Goal: Task Accomplishment & Management: Use online tool/utility

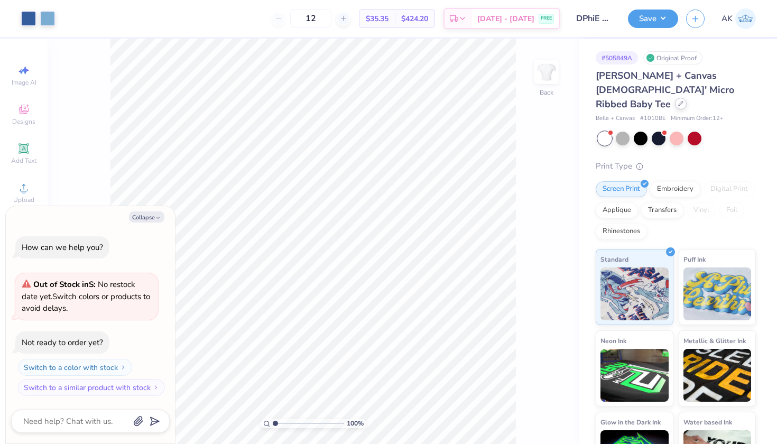
click at [678, 101] on icon at bounding box center [680, 103] width 5 height 5
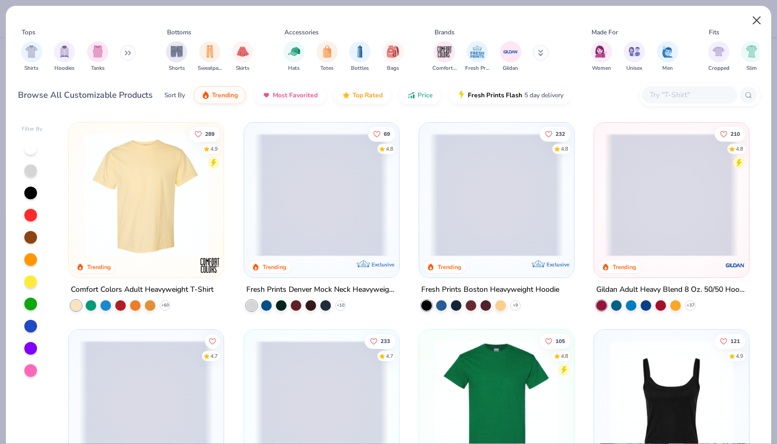
click at [751, 21] on button "Close" at bounding box center [756, 21] width 20 height 20
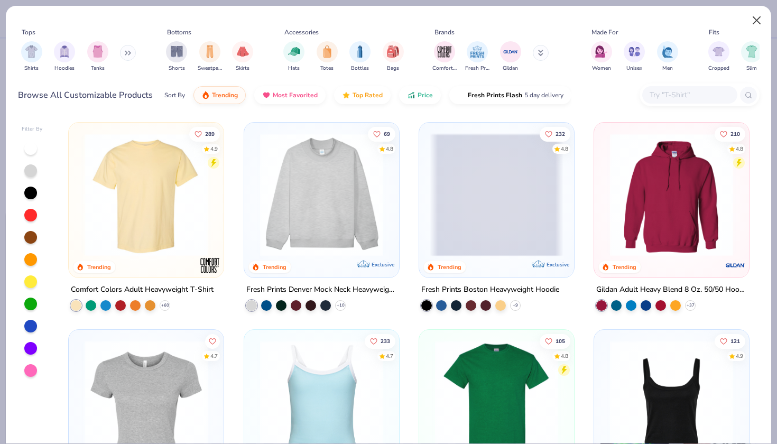
type textarea "x"
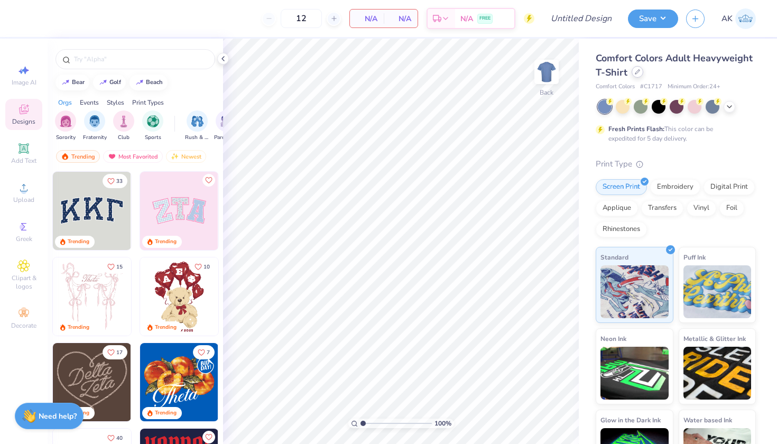
click at [640, 74] on div at bounding box center [637, 72] width 12 height 12
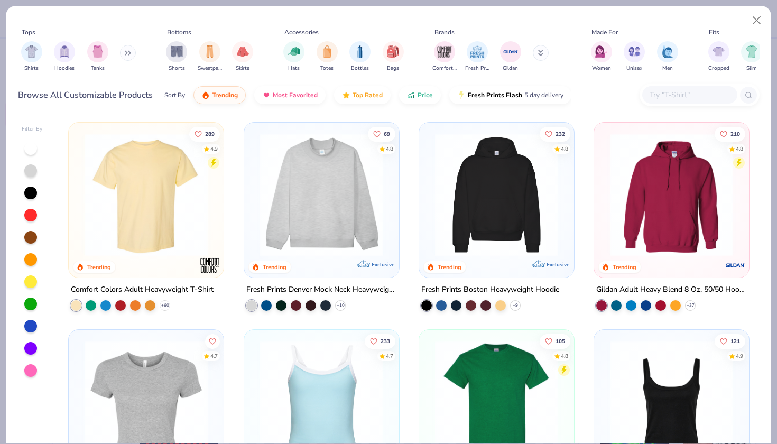
click at [654, 103] on div at bounding box center [689, 94] width 95 height 17
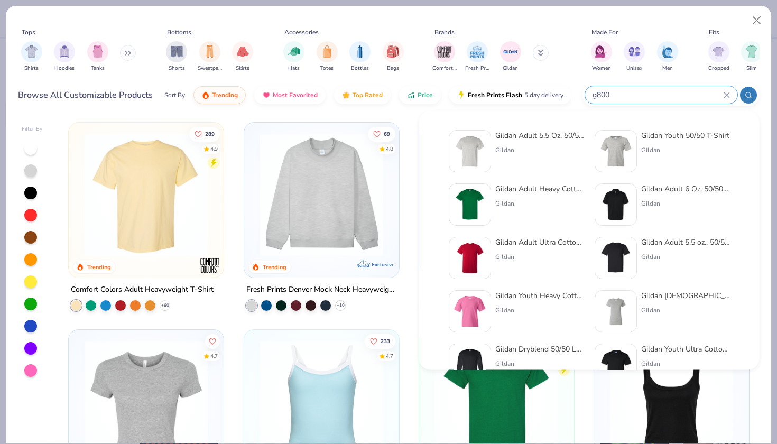
type input "g800"
click at [504, 144] on div "Gildan Adult 5.5 Oz. 50/50 T-Shirt Gildan" at bounding box center [539, 151] width 89 height 42
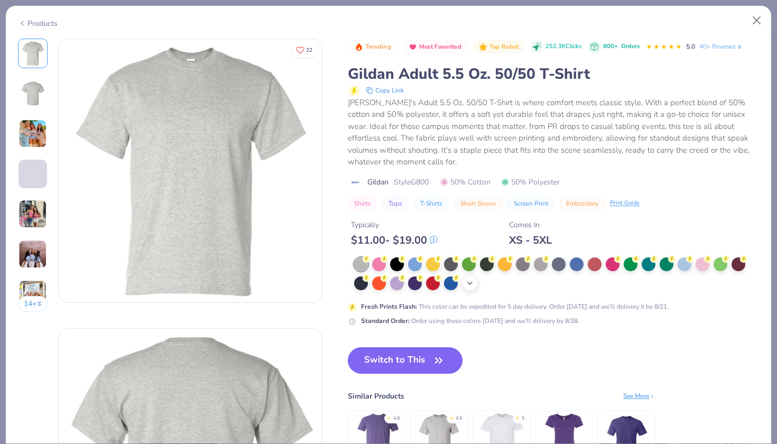
click at [476, 282] on div "+ 13" at bounding box center [470, 283] width 16 height 16
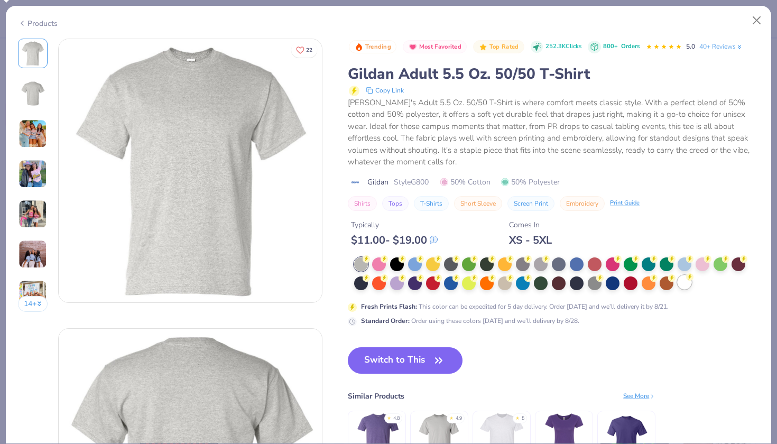
click at [687, 282] on div at bounding box center [684, 282] width 14 height 14
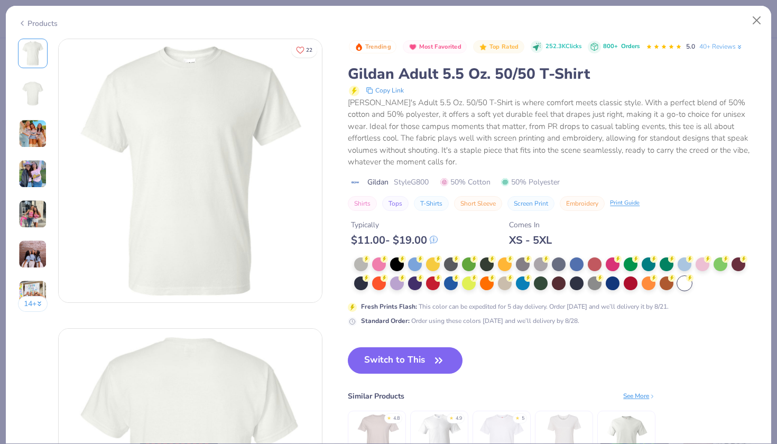
drag, startPoint x: 396, startPoint y: 365, endPoint x: 391, endPoint y: 298, distance: 66.8
click at [396, 365] on button "Switch to This" at bounding box center [405, 360] width 115 height 26
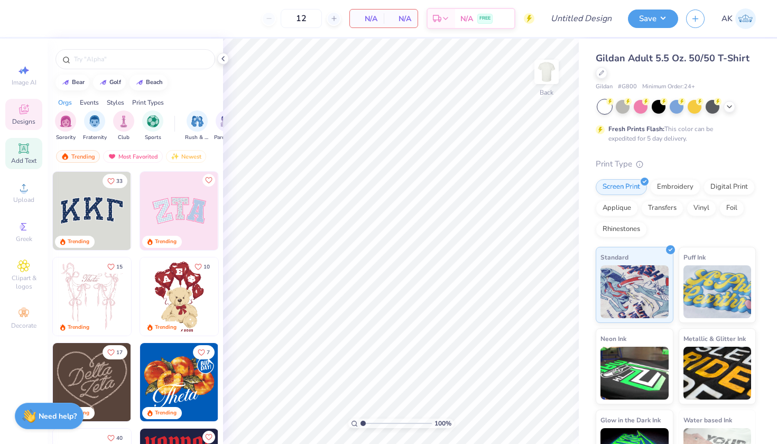
click at [27, 152] on icon at bounding box center [23, 148] width 10 height 10
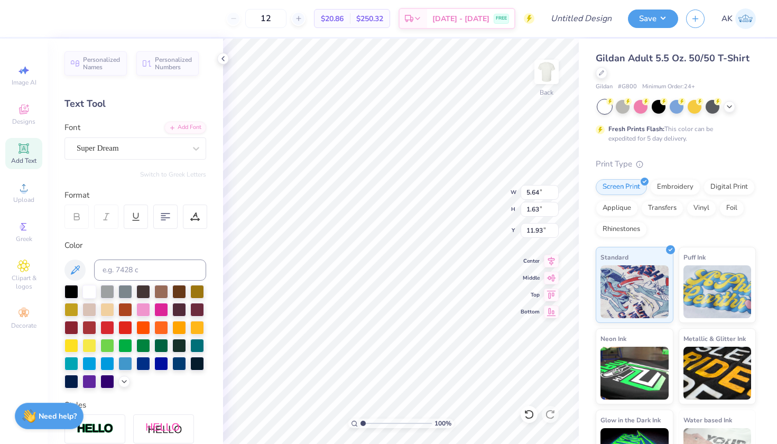
scroll to position [0, 1]
type textarea "FIGHT!"
click at [162, 146] on div "Super Dream" at bounding box center [131, 148] width 111 height 16
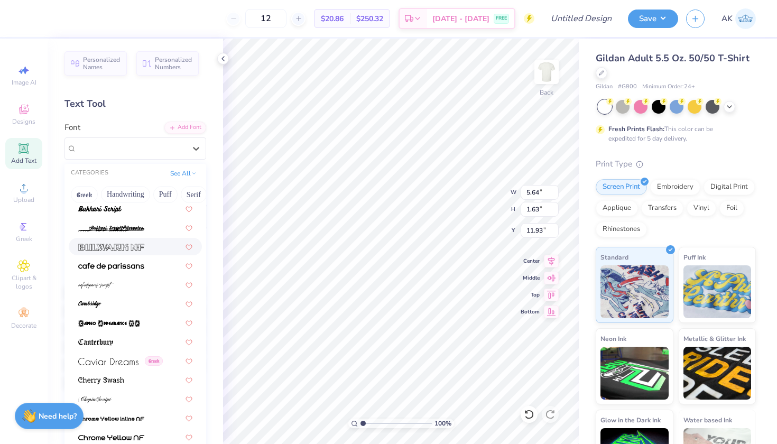
scroll to position [998, 0]
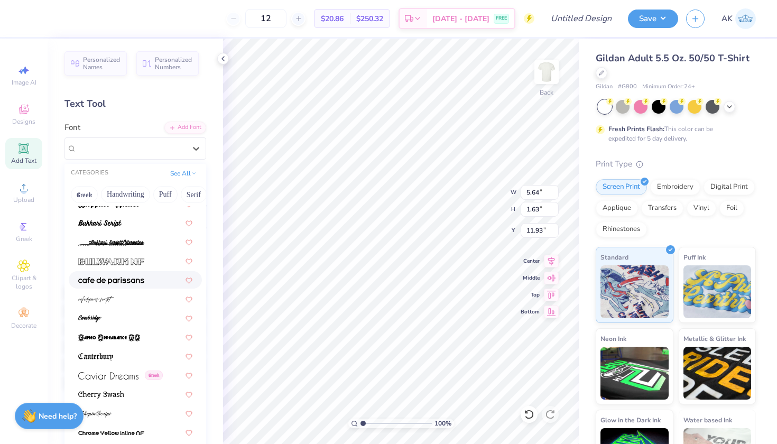
click at [136, 286] on div at bounding box center [135, 279] width 133 height 17
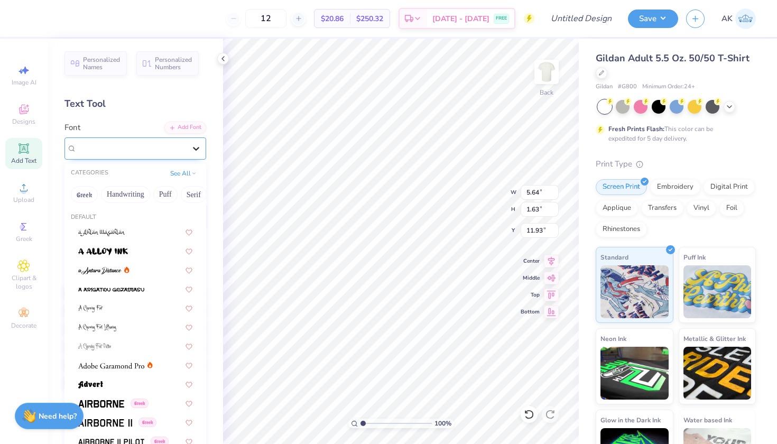
click at [191, 152] on icon at bounding box center [196, 148] width 11 height 11
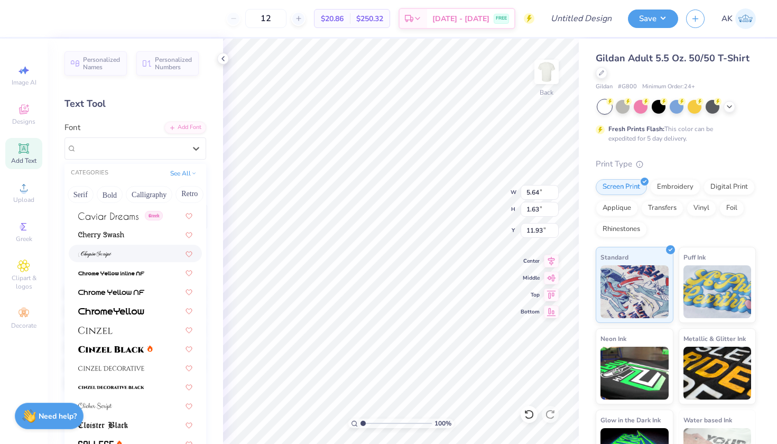
scroll to position [22, 0]
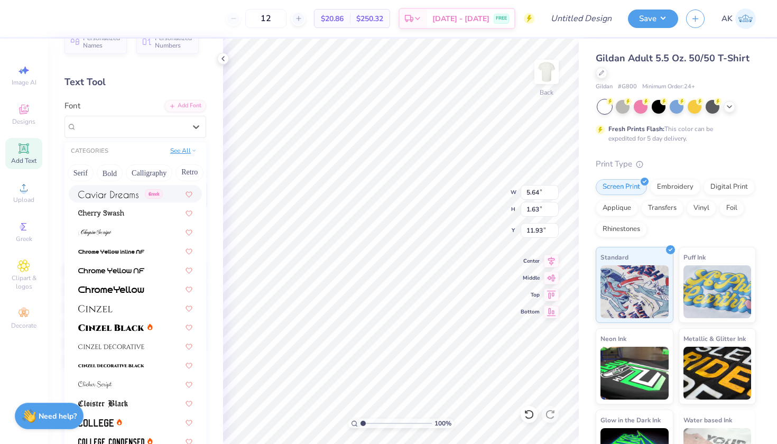
click at [191, 153] on button "See All" at bounding box center [183, 150] width 33 height 11
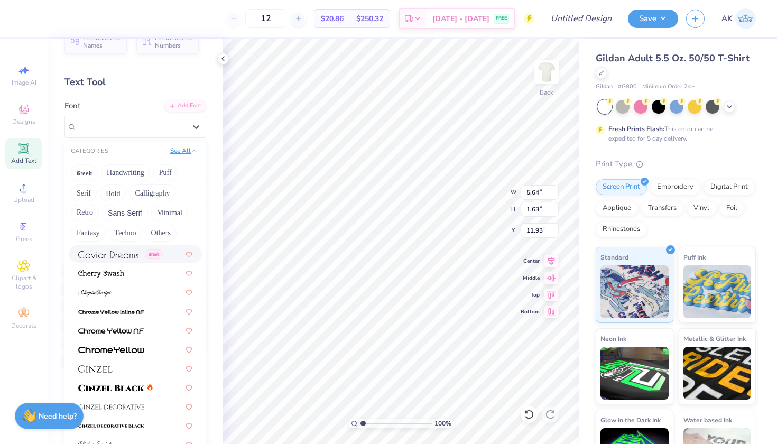
click at [190, 154] on button "See All" at bounding box center [183, 150] width 33 height 11
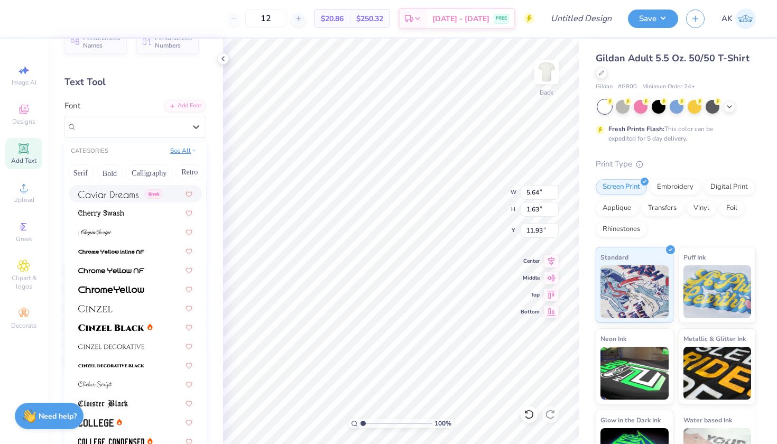
click at [190, 154] on button "See All" at bounding box center [183, 150] width 33 height 11
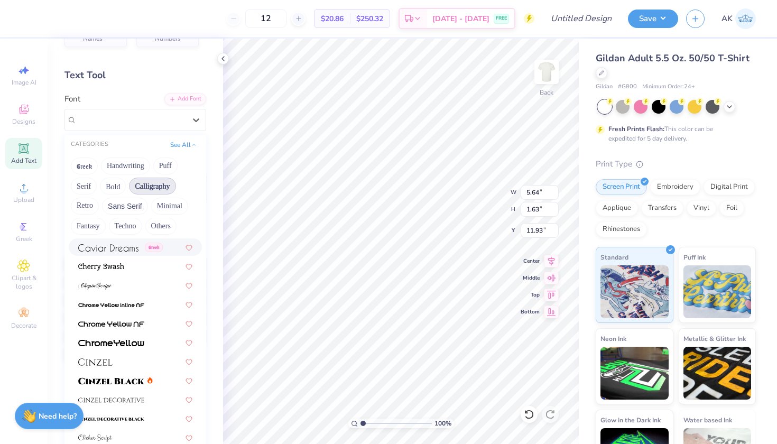
scroll to position [30, 0]
click at [158, 228] on button "Others" at bounding box center [160, 225] width 31 height 17
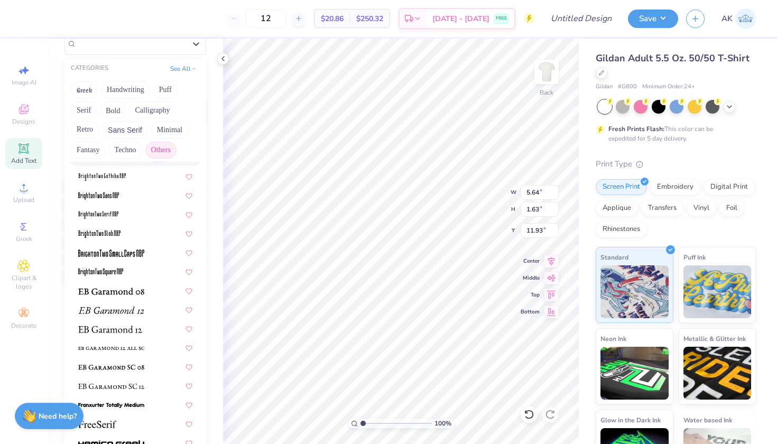
scroll to position [110, 0]
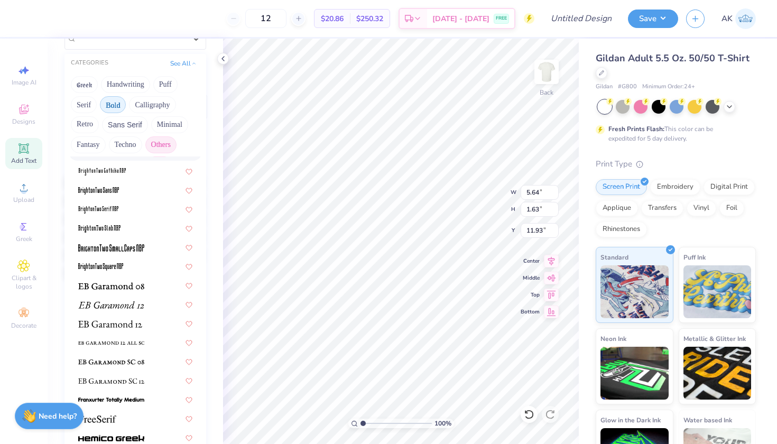
click at [108, 113] on button "Bold" at bounding box center [113, 104] width 26 height 17
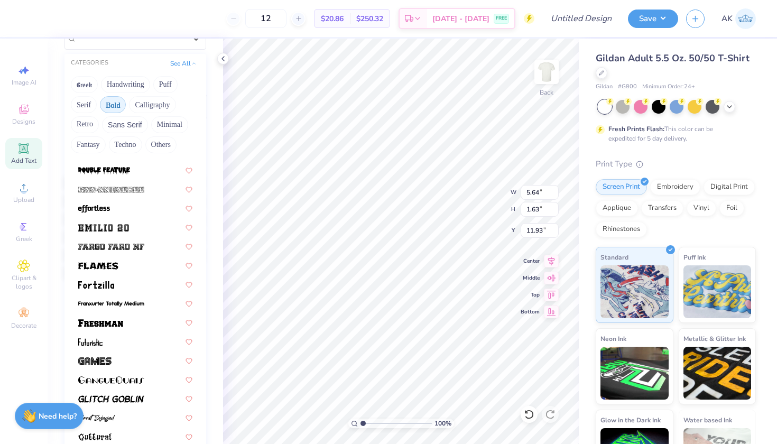
scroll to position [305, 0]
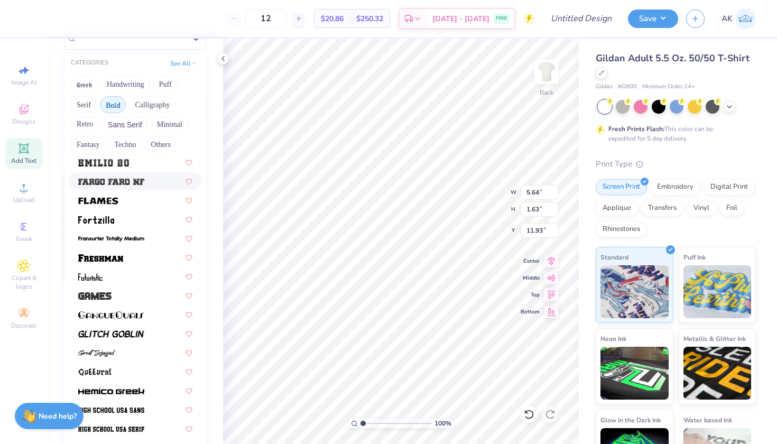
click at [117, 183] on img at bounding box center [111, 181] width 66 height 7
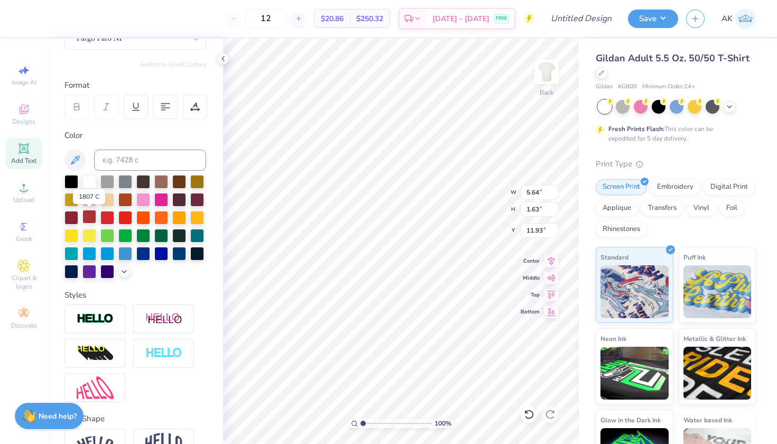
click at [85, 219] on div at bounding box center [89, 217] width 14 height 14
type input "7.09"
type input "6.35"
type input "9.58"
type input "9.02"
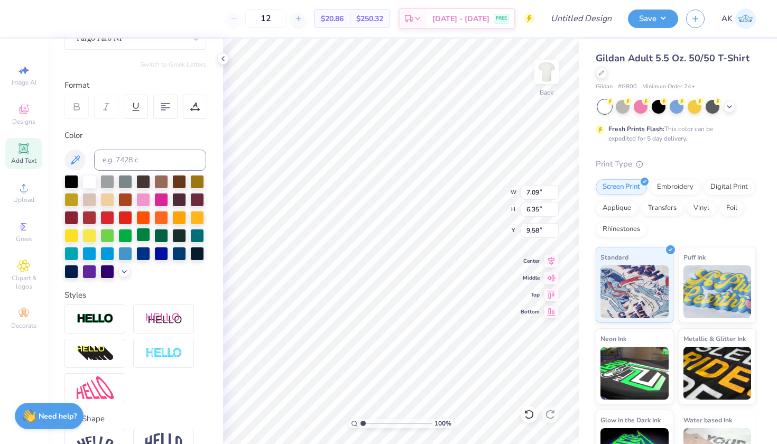
type input "8.07"
type input "2.25"
type input "5.21"
click at [726, 105] on icon at bounding box center [729, 105] width 8 height 8
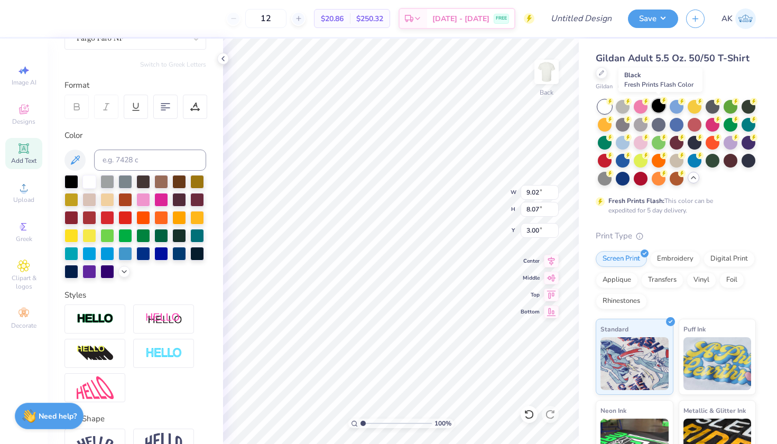
click at [656, 107] on div at bounding box center [658, 106] width 14 height 14
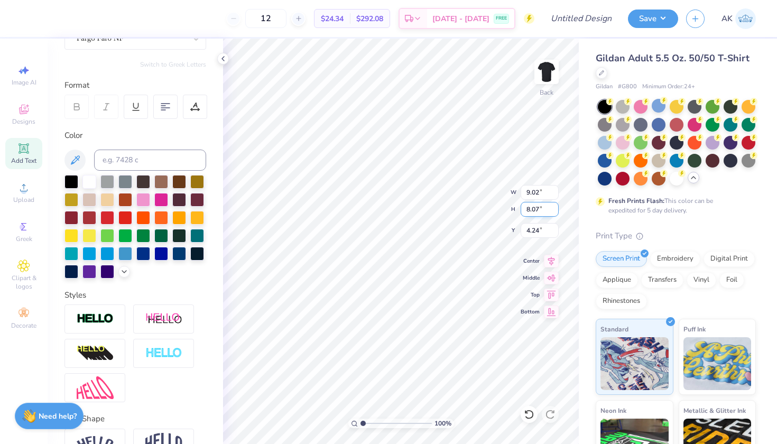
type input "2.20"
type input "15.15"
type textarea "CHERRY!"
type textarea "CHERRY &"
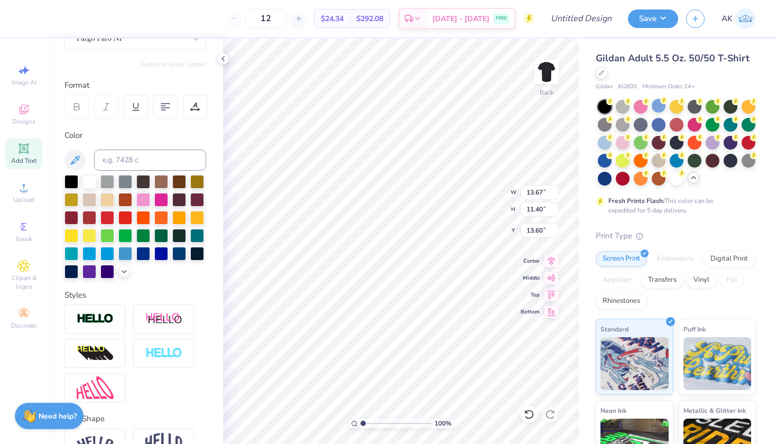
type input "13.60"
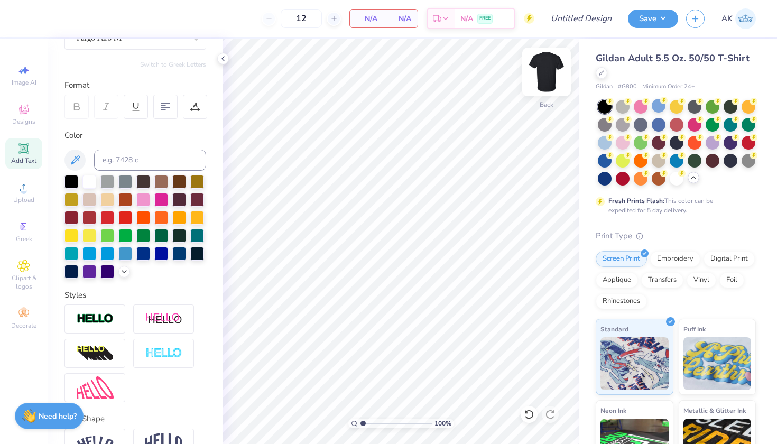
click at [545, 69] on img at bounding box center [546, 72] width 42 height 42
click at [24, 155] on div "Add Text" at bounding box center [23, 153] width 37 height 31
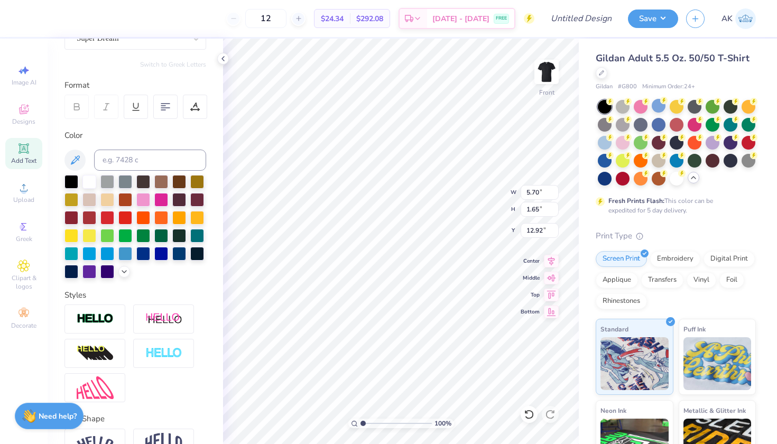
scroll to position [0, 1]
type textarea "FIGHT!"
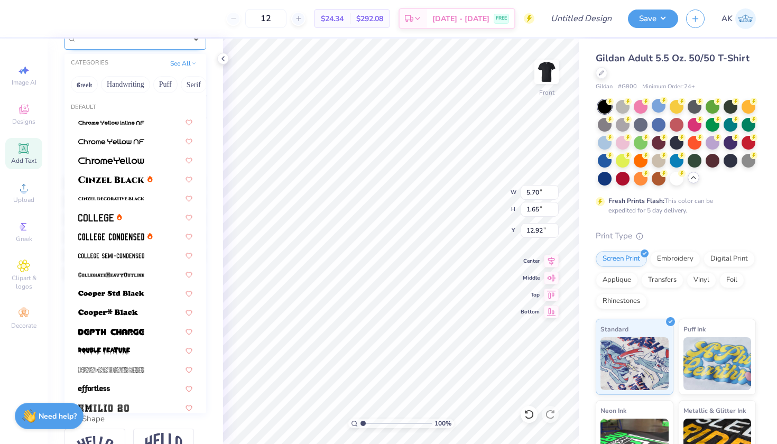
click at [142, 42] on div "Super Dream" at bounding box center [131, 38] width 111 height 16
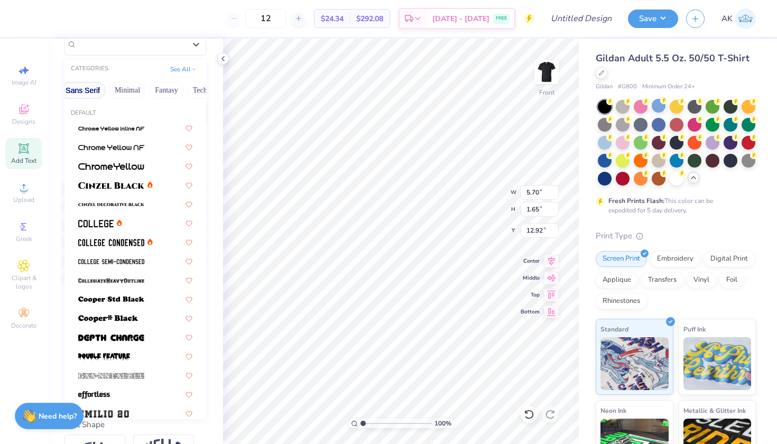
scroll to position [0, 247]
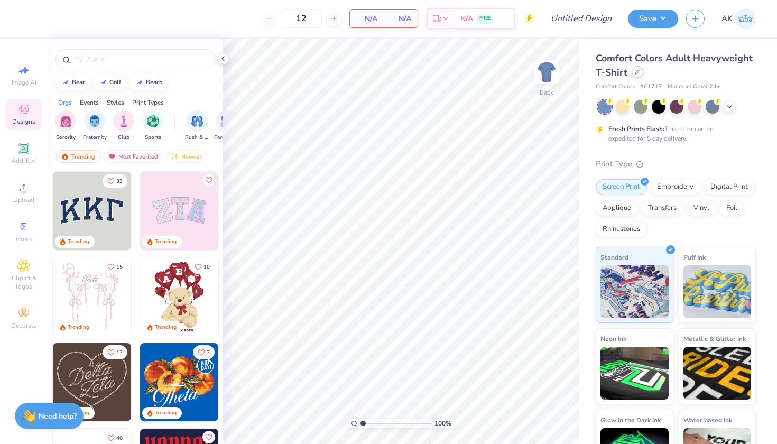
click at [634, 72] on icon at bounding box center [636, 71] width 5 height 5
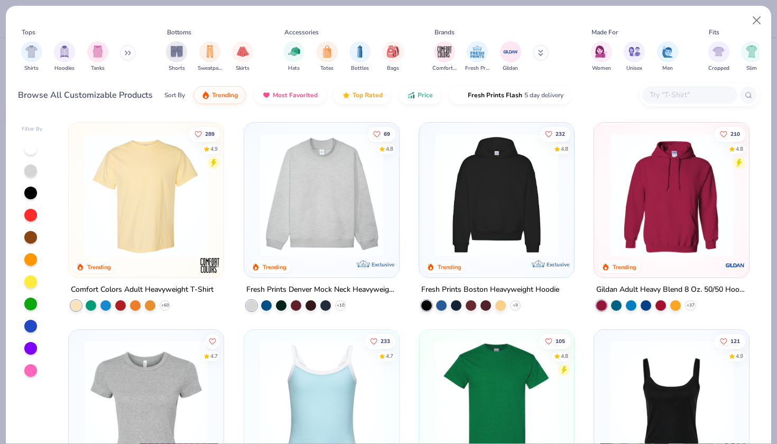
click at [661, 98] on input "text" at bounding box center [688, 95] width 81 height 12
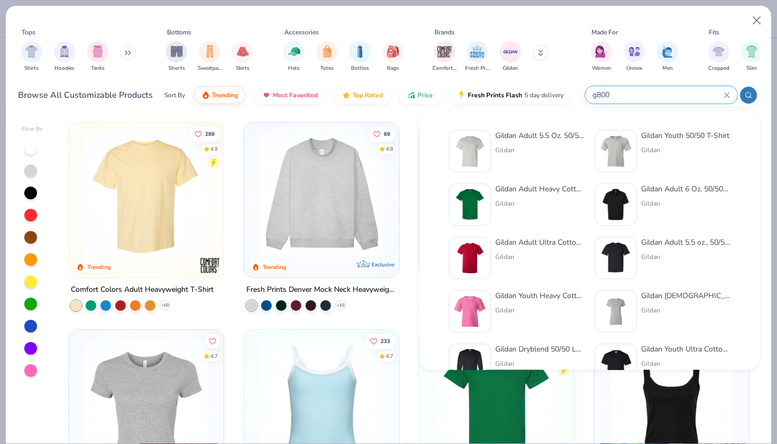
type input "g800"
click at [530, 139] on div "Gildan Adult 5.5 Oz. 50/50 T-Shirt" at bounding box center [539, 135] width 89 height 11
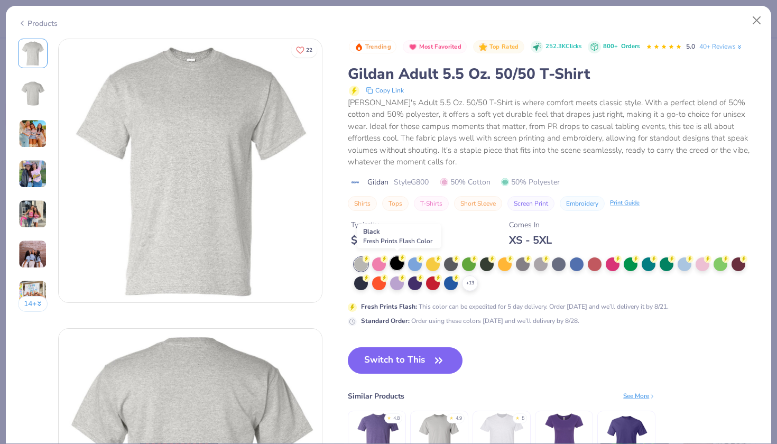
click at [398, 259] on div at bounding box center [397, 263] width 14 height 14
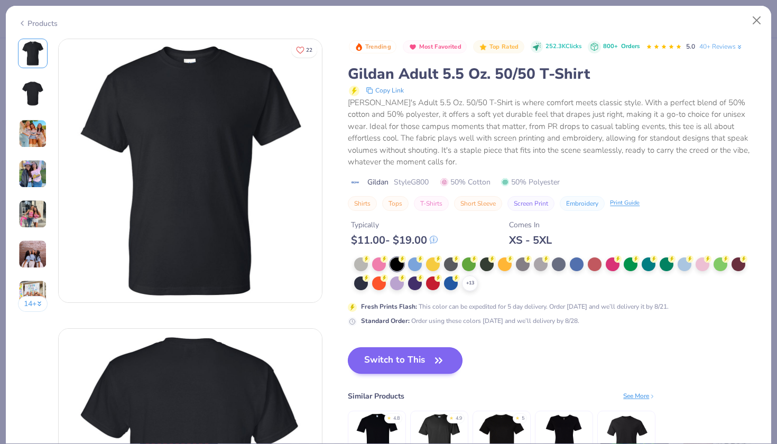
click at [394, 354] on button "Switch to This" at bounding box center [405, 360] width 115 height 26
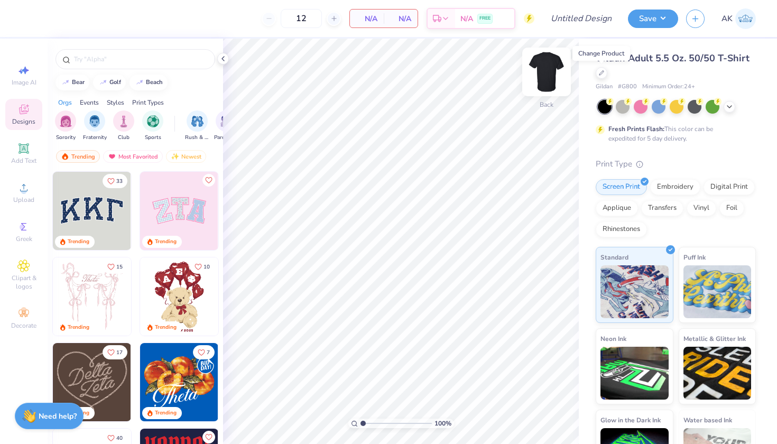
click at [549, 77] on img at bounding box center [546, 72] width 42 height 42
click at [27, 146] on icon at bounding box center [24, 148] width 8 height 8
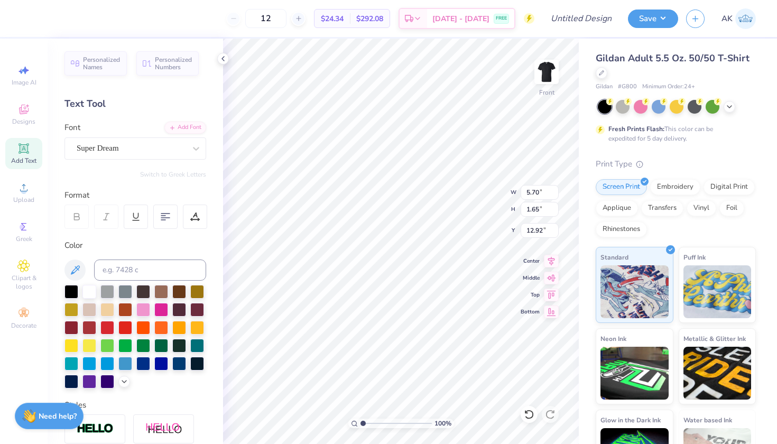
scroll to position [0, 1]
type textarea "FIGHT!"
click at [147, 143] on div "Super Dream" at bounding box center [131, 148] width 111 height 16
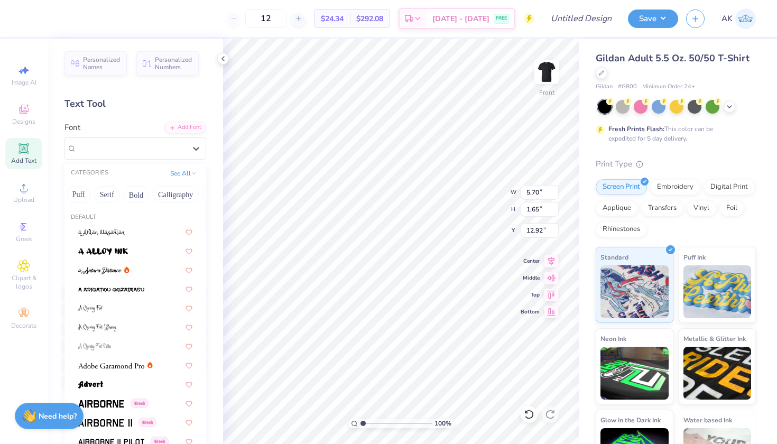
scroll to position [0, 97]
click at [123, 197] on button "Bold" at bounding box center [126, 194] width 26 height 17
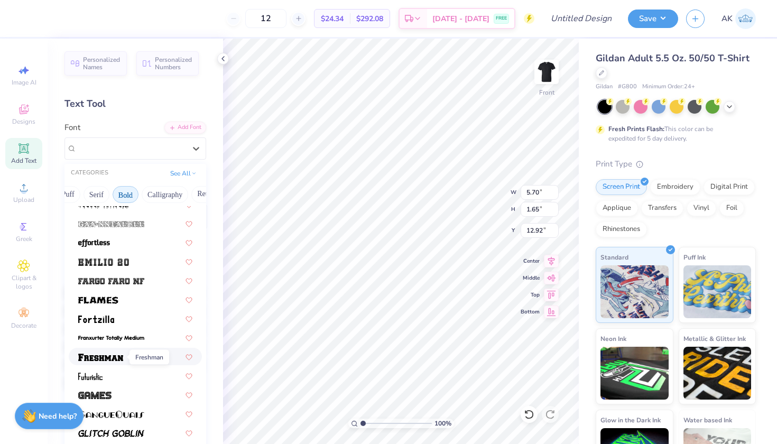
scroll to position [249, 0]
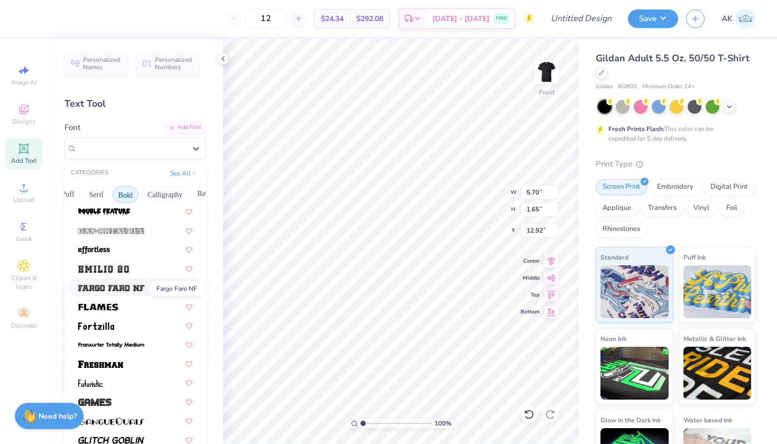
click at [118, 290] on img at bounding box center [111, 287] width 66 height 7
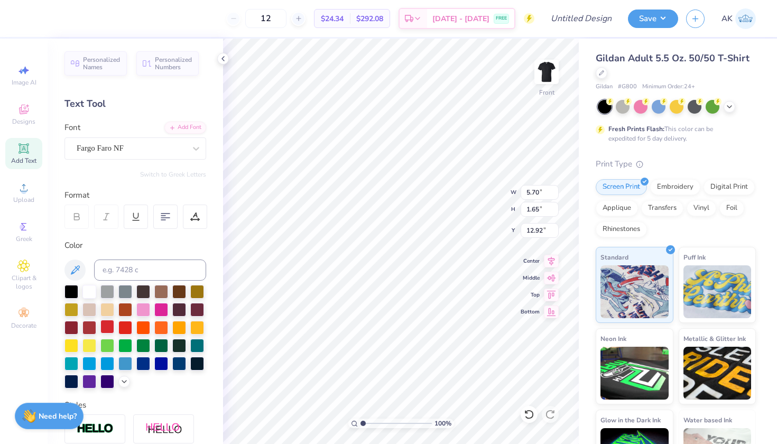
click at [111, 329] on div at bounding box center [107, 327] width 14 height 14
click at [94, 324] on div at bounding box center [89, 327] width 14 height 14
type input "3.72"
type input "7.16"
type input "6.43"
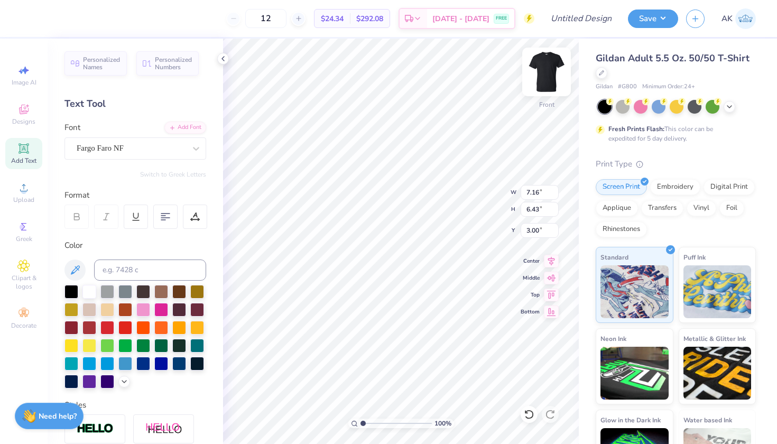
type input "3.36"
type input "5.55"
type input "9.11"
type input "8.19"
type input "3.36"
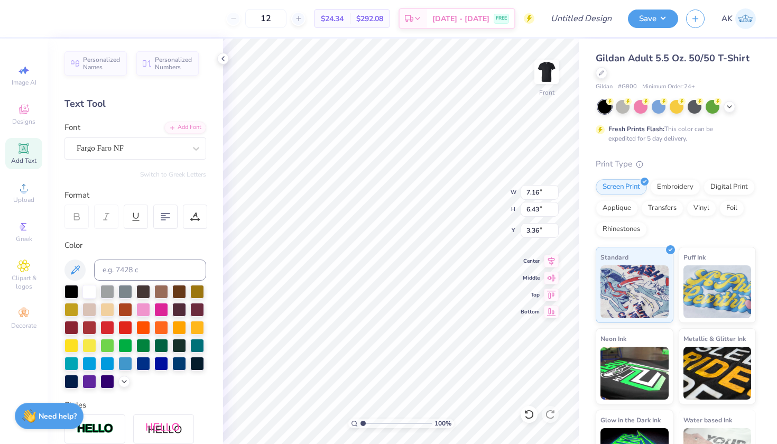
type input "3.00"
click at [10, 153] on div "Add Text" at bounding box center [23, 153] width 37 height 31
type textarea "CHERRY &"
click at [164, 150] on div "Super Dream" at bounding box center [131, 148] width 111 height 16
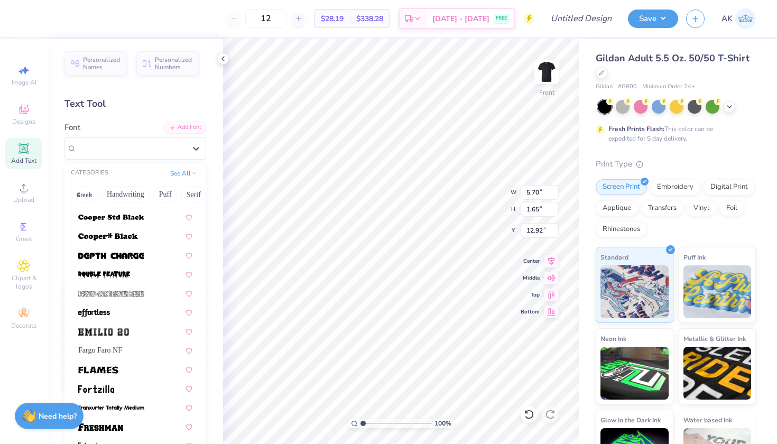
scroll to position [187, 0]
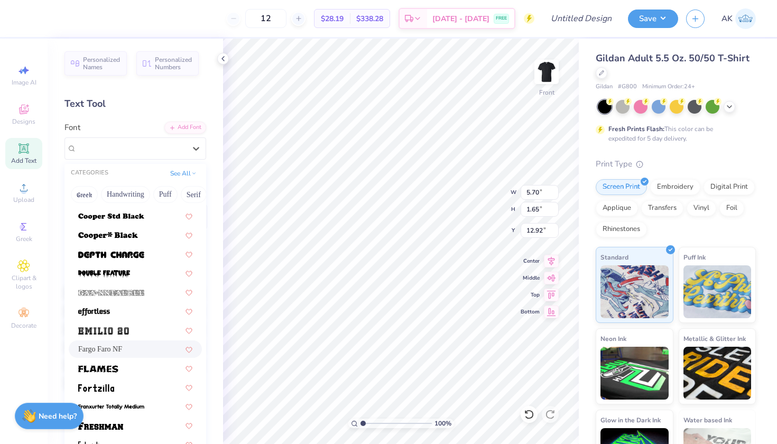
click at [122, 352] on span "Fargo Faro NF" at bounding box center [100, 348] width 44 height 11
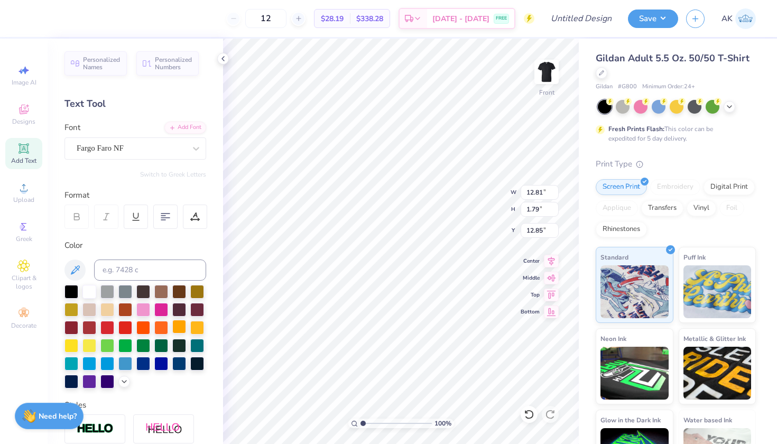
type input "10.37"
type input "1.45"
type input "13.19"
type input "9.20"
type input "6.81"
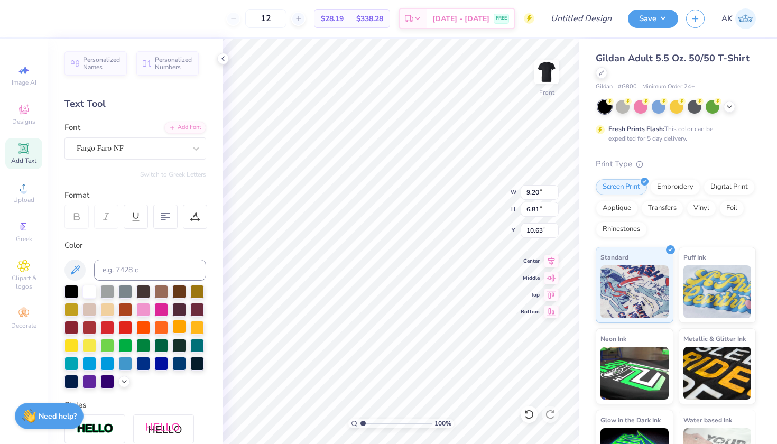
type input "10.83"
type input "8.72"
type input "7.43"
type input "10.54"
type input "15.26"
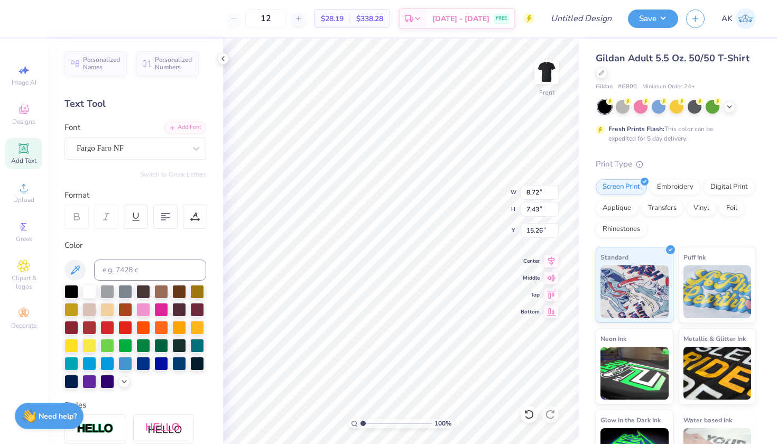
scroll to position [0, 0]
type textarea "WHITE!"
type input "3.97"
type input "7.16"
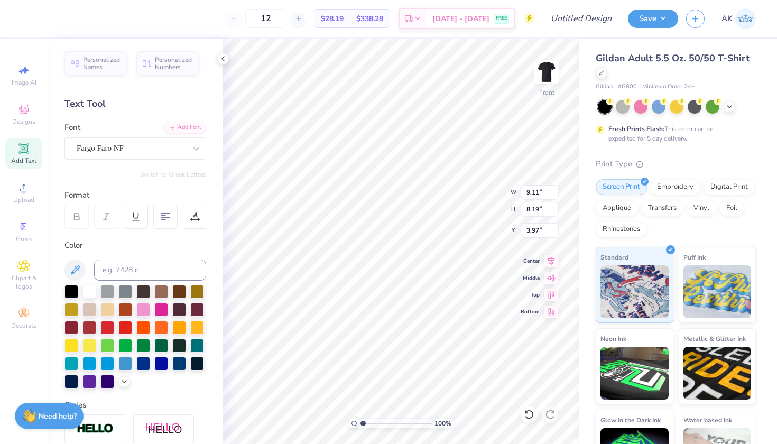
type input "6.43"
type input "2.15"
type input "9.11"
type input "8.19"
type input "3.28"
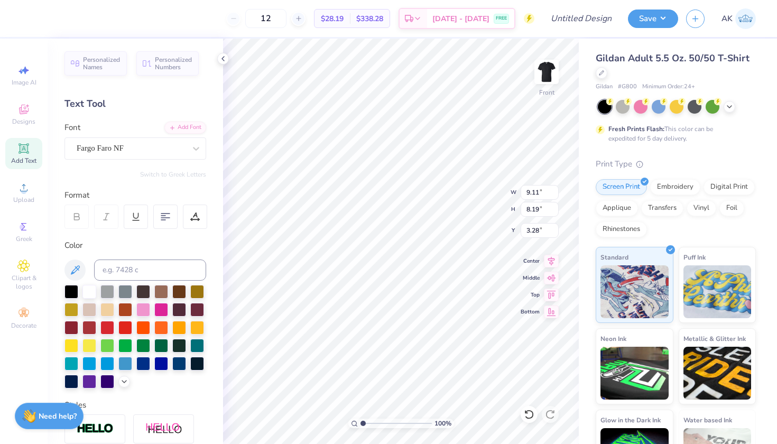
type input "9.82"
type input "8.83"
type input "13.75"
type input "9.24"
type input "8.01"
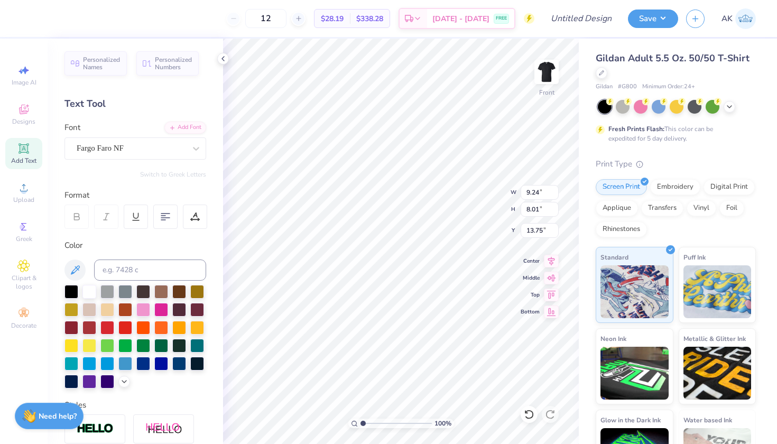
type input "8.72"
type input "7.43"
type input "10.82"
type input "9.24"
type input "8.01"
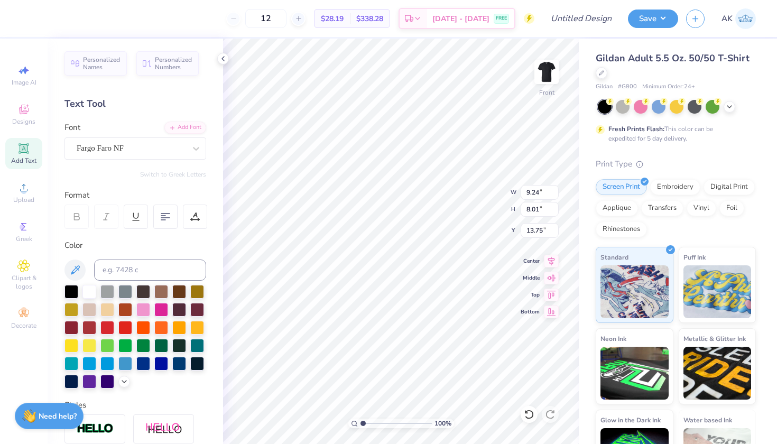
type input "12.46"
type input "8.72"
type input "7.43"
type input "10.82"
type input "7.17"
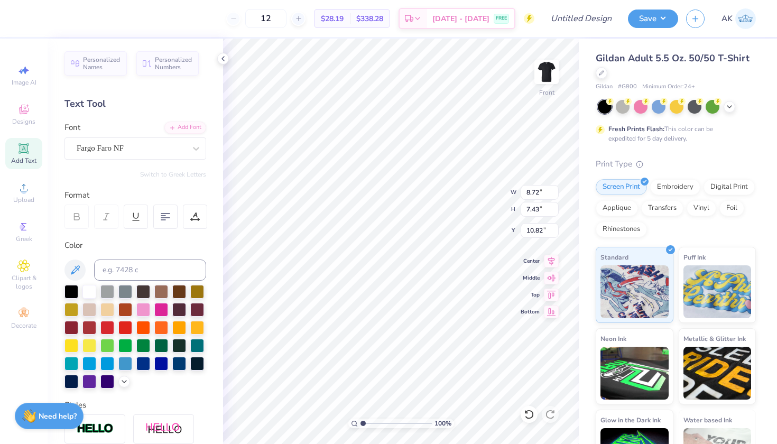
type input "6.11"
type input "11.72"
type input "12.50"
click at [546, 68] on img at bounding box center [546, 72] width 42 height 42
click at [25, 123] on span "Designs" at bounding box center [23, 121] width 23 height 8
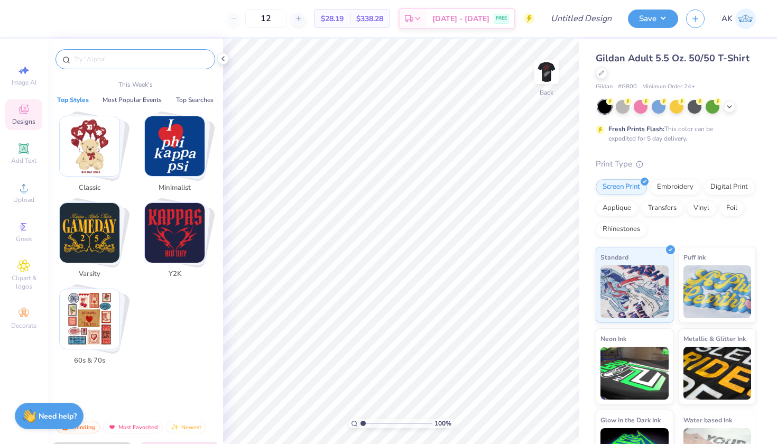
click at [160, 63] on input "text" at bounding box center [140, 59] width 135 height 11
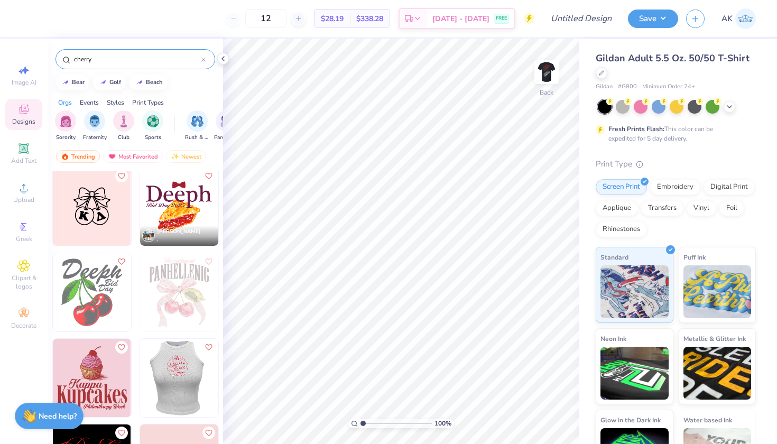
scroll to position [164, 0]
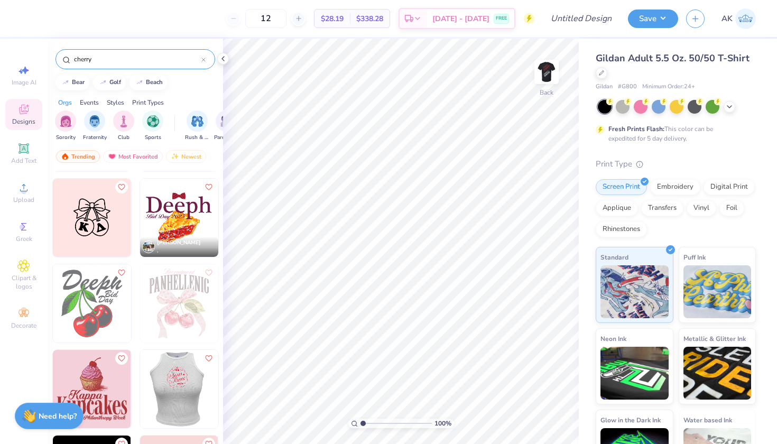
type input "cherry"
click at [78, 207] on img at bounding box center [92, 218] width 78 height 78
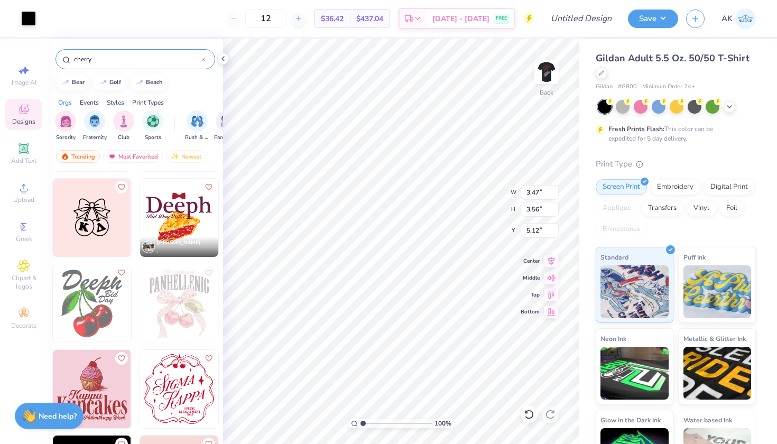
type input "5.12"
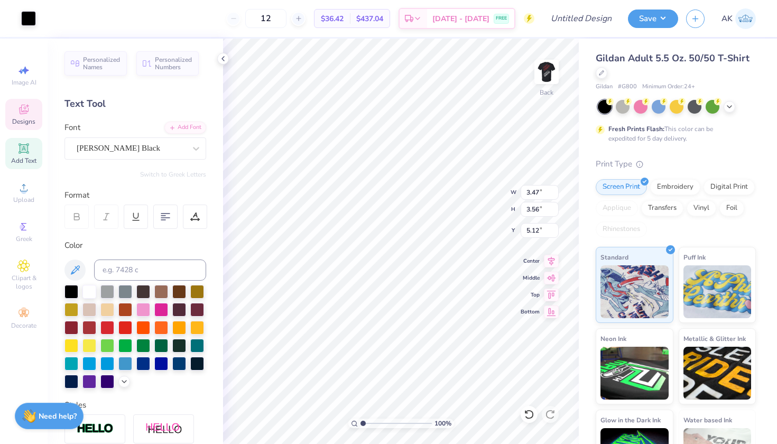
click at [93, 300] on div at bounding box center [135, 337] width 142 height 104
click at [91, 295] on div at bounding box center [89, 291] width 14 height 14
click at [25, 117] on div "Designs" at bounding box center [23, 114] width 37 height 31
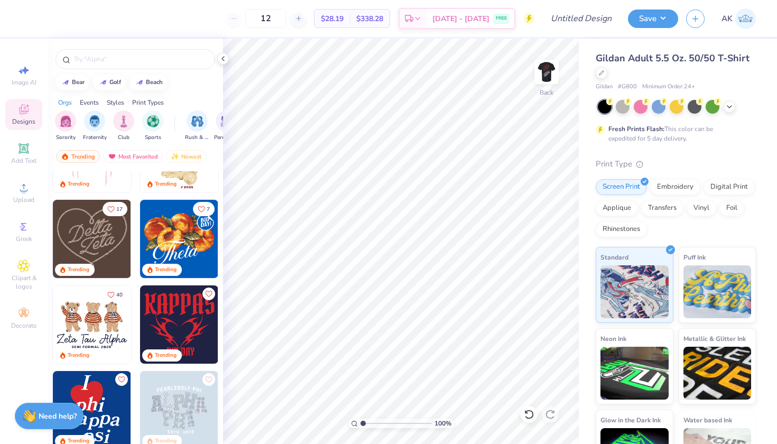
scroll to position [149, 0]
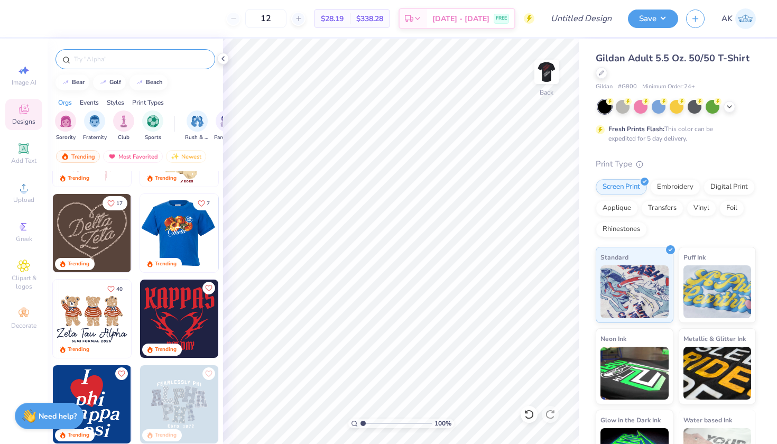
click at [123, 62] on input "text" at bounding box center [140, 59] width 135 height 11
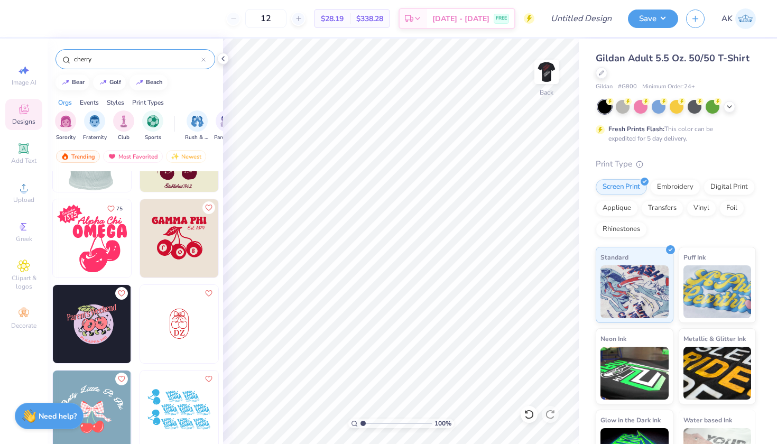
scroll to position [3316, 0]
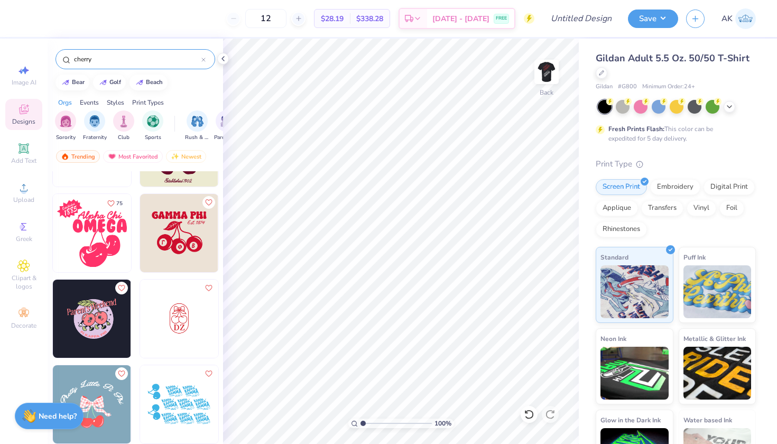
type input "cherry"
click at [96, 239] on img at bounding box center [92, 233] width 78 height 78
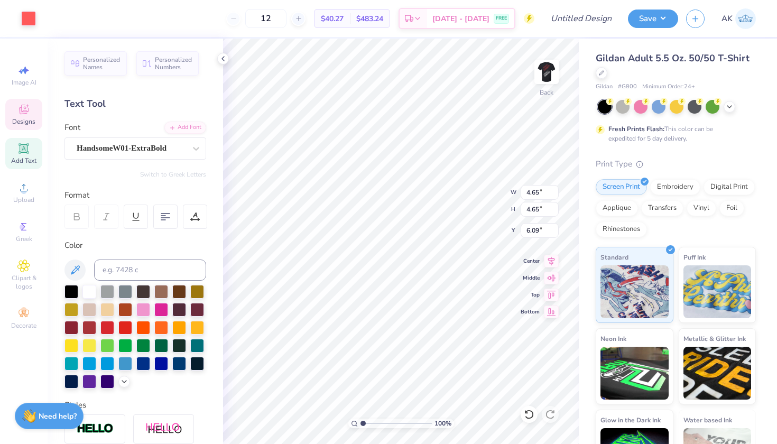
type input "4.13"
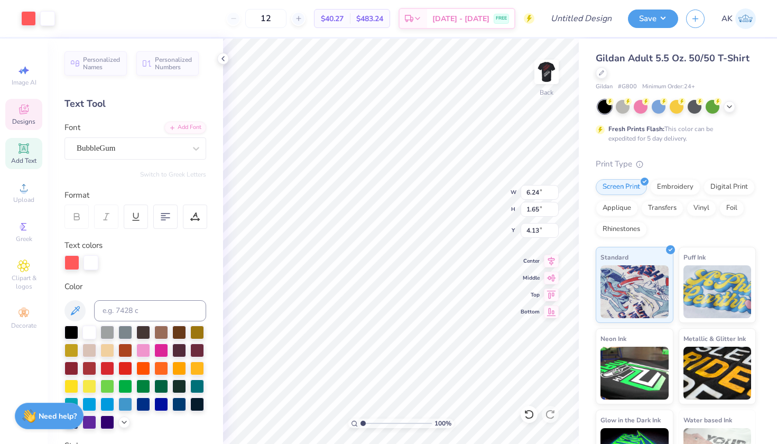
type input "6.24"
type input "1.65"
type input "2.48"
click at [547, 72] on img at bounding box center [546, 72] width 42 height 42
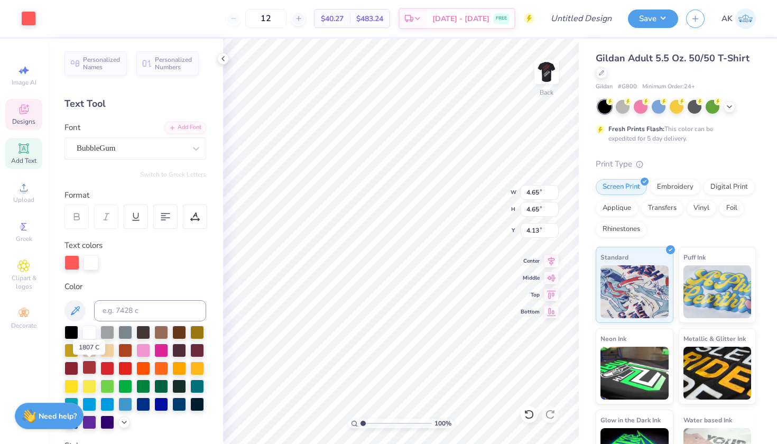
click at [89, 366] on div at bounding box center [89, 367] width 14 height 14
click at [88, 368] on div at bounding box center [89, 367] width 14 height 14
click at [67, 365] on div at bounding box center [71, 367] width 14 height 14
click at [127, 383] on div at bounding box center [125, 385] width 14 height 14
click at [161, 382] on div at bounding box center [161, 385] width 14 height 14
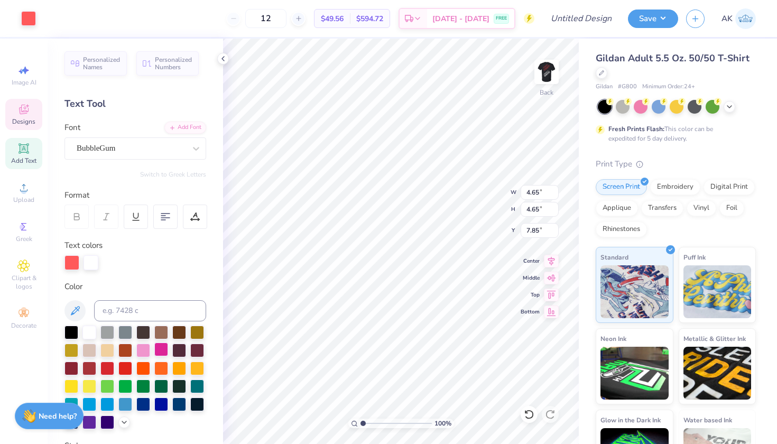
click at [166, 343] on div at bounding box center [161, 349] width 14 height 14
type input "4.33"
click at [29, 114] on icon at bounding box center [23, 109] width 13 height 13
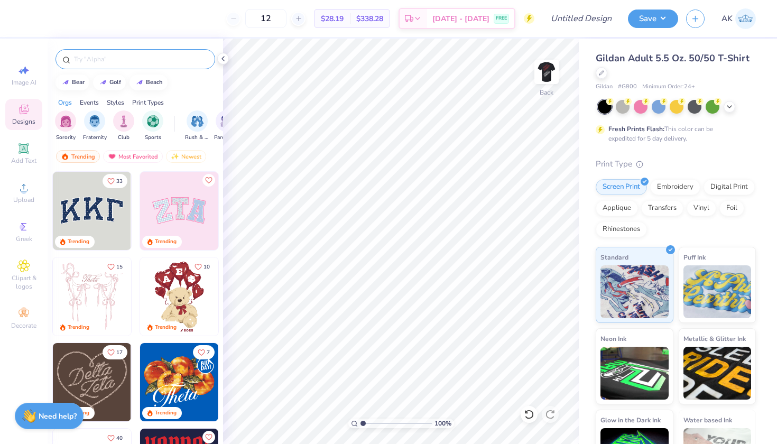
click at [136, 67] on div at bounding box center [135, 59] width 160 height 20
click at [128, 57] on input "text" at bounding box center [140, 59] width 135 height 11
type input "cherry"
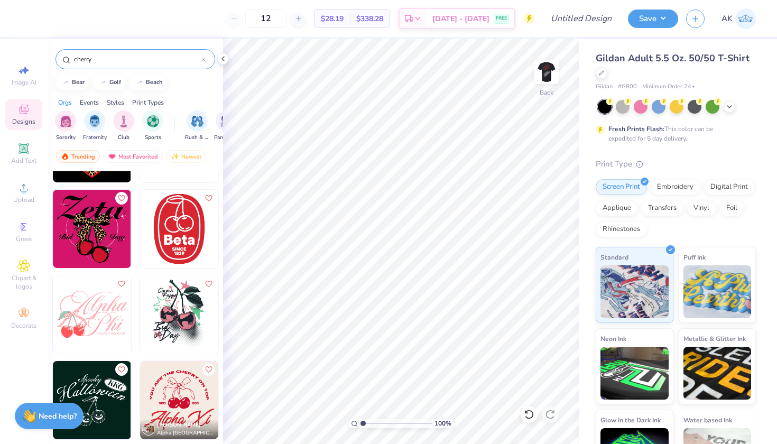
scroll to position [4110, 0]
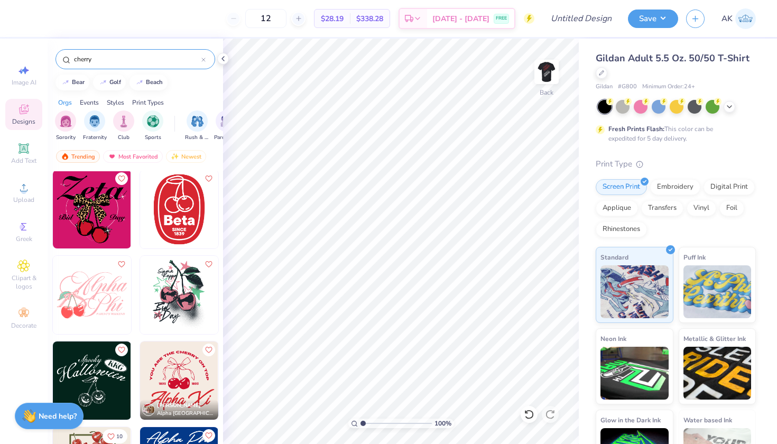
click at [172, 216] on img at bounding box center [179, 209] width 78 height 78
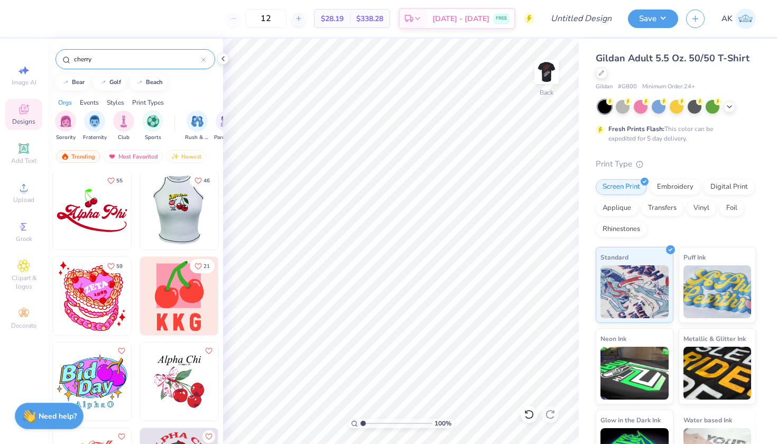
scroll to position [5908, 0]
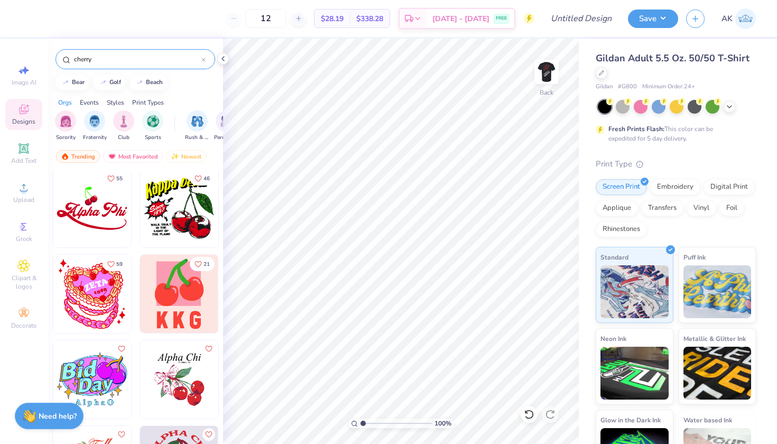
click at [103, 214] on img at bounding box center [92, 208] width 78 height 78
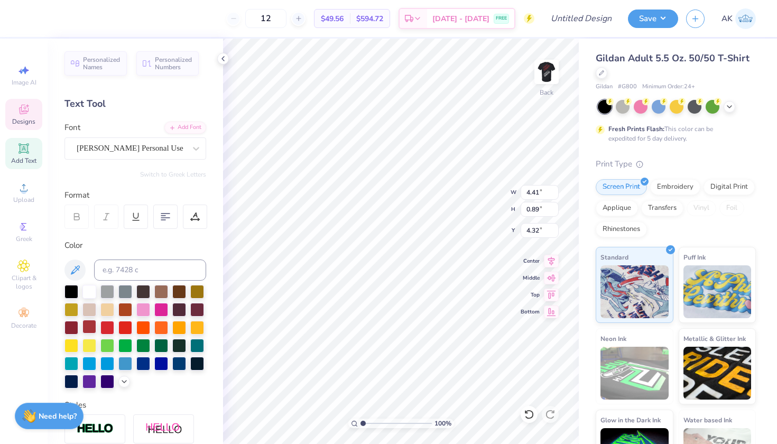
click at [92, 325] on div at bounding box center [89, 327] width 14 height 14
type input "4.53"
type input "1.11"
type input "4.20"
click at [86, 329] on div at bounding box center [89, 327] width 14 height 14
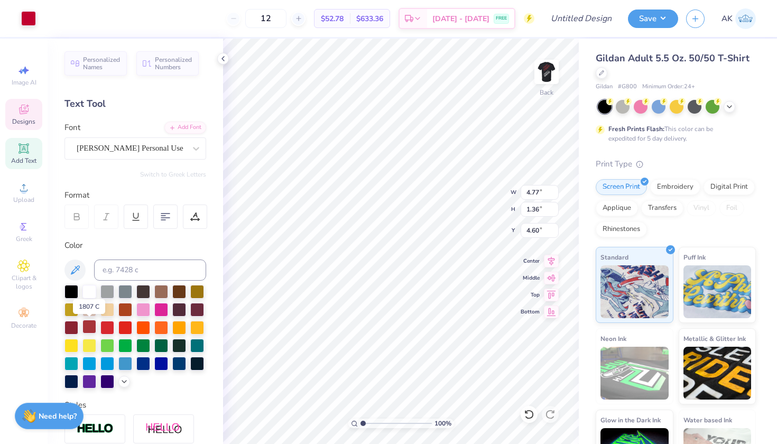
click at [91, 324] on div at bounding box center [89, 327] width 14 height 14
click at [109, 323] on div at bounding box center [107, 327] width 14 height 14
type input "4.05"
type input "3.65"
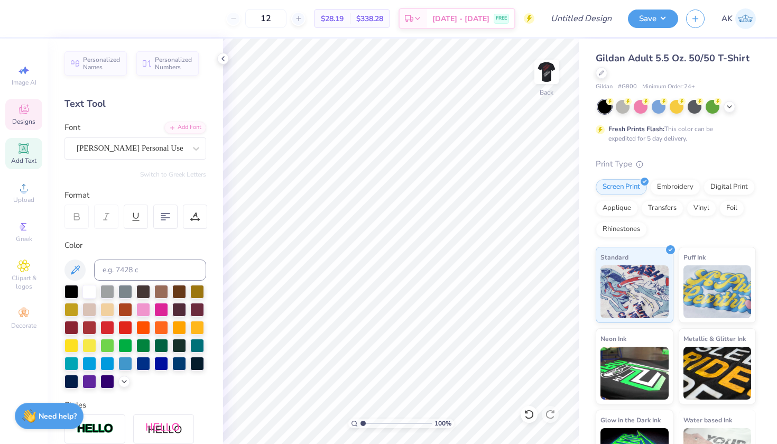
click at [28, 110] on icon at bounding box center [24, 110] width 10 height 10
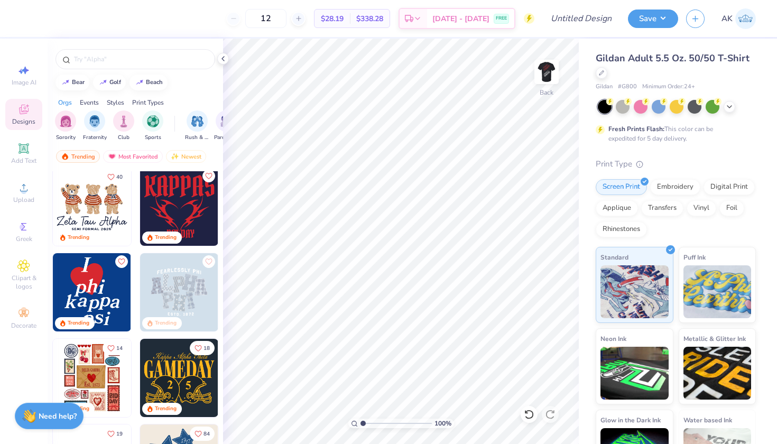
scroll to position [825, 0]
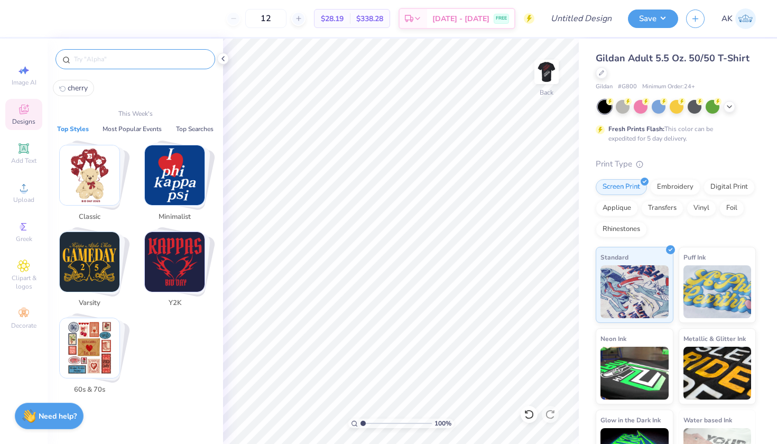
click at [139, 57] on input "text" at bounding box center [140, 59] width 135 height 11
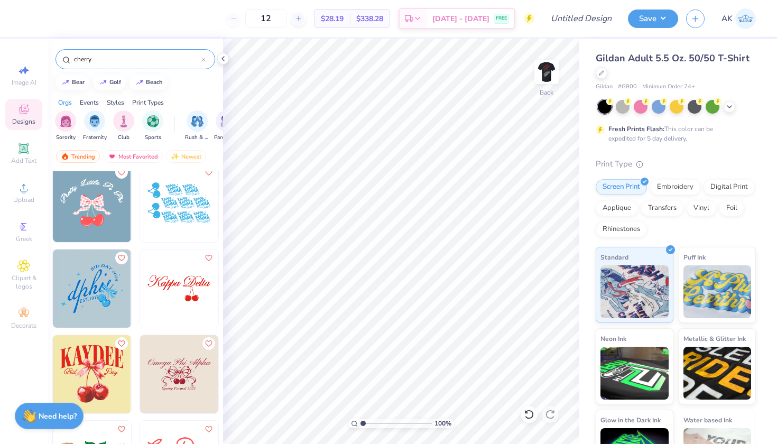
scroll to position [3505, 0]
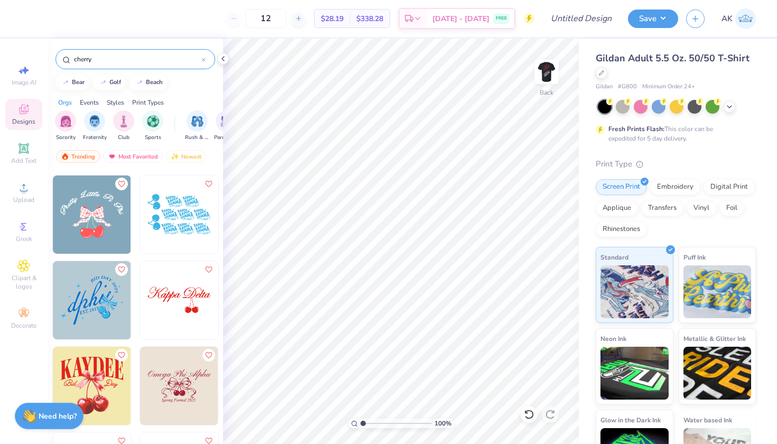
click at [76, 66] on div "cherry" at bounding box center [135, 59] width 160 height 20
click at [75, 60] on input "cherry" at bounding box center [137, 59] width 128 height 11
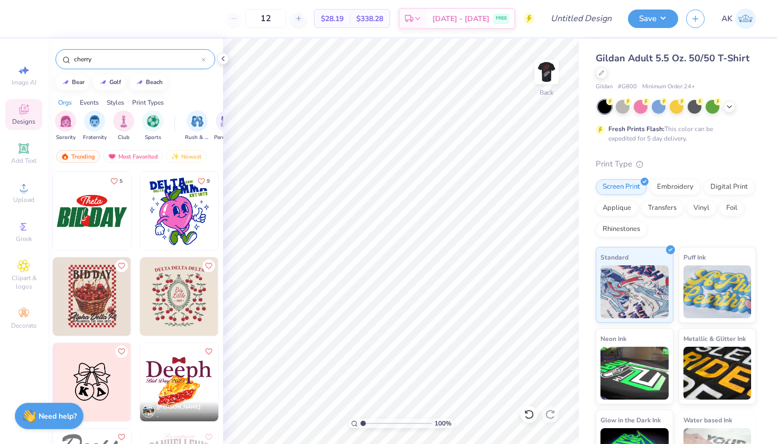
click at [74, 60] on input "cherry" at bounding box center [137, 59] width 128 height 11
type input "dark cherry"
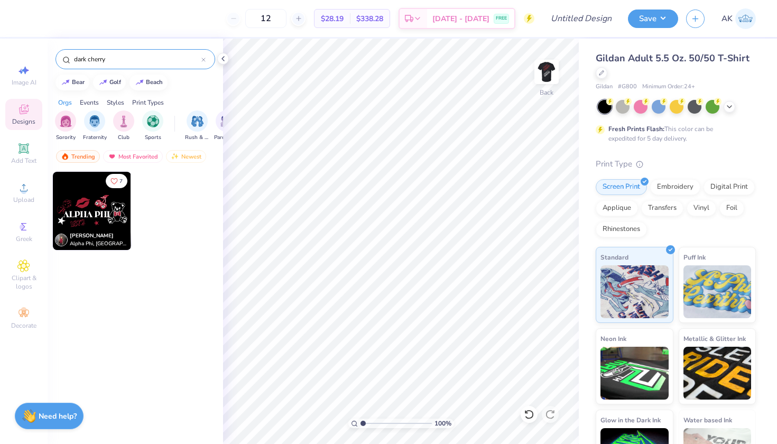
click at [122, 210] on img at bounding box center [92, 211] width 78 height 78
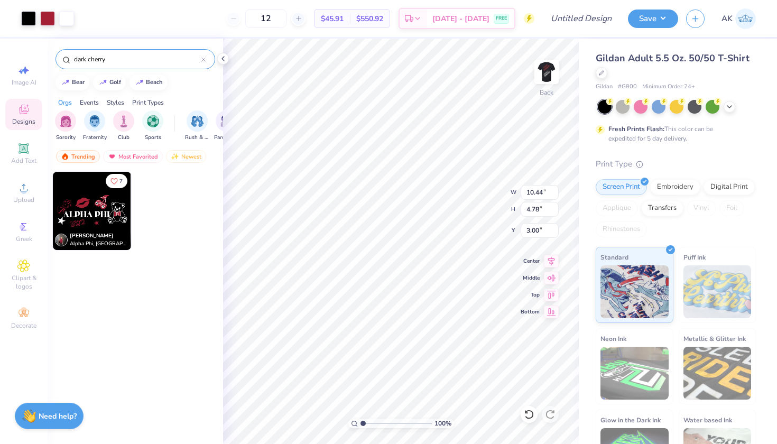
type input "10.44"
type input "4.78"
type input "12.74"
type input "5.83"
type input "3.24"
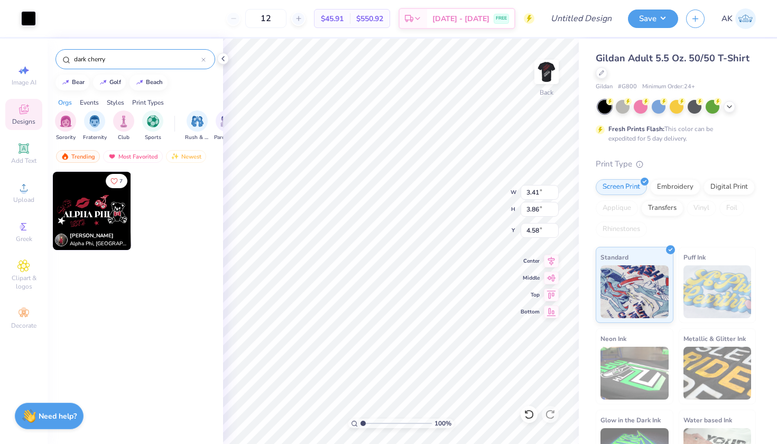
type input "4.52"
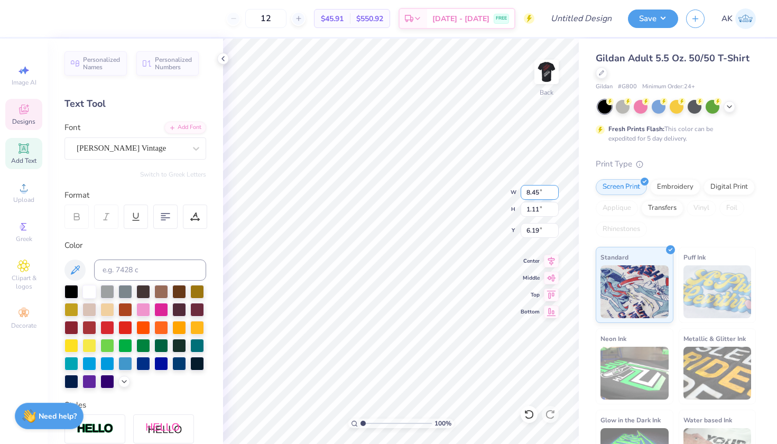
scroll to position [0, 3]
type textarea "WOMEN'S CLUB"
type input "2.48"
type input "1.90"
type input "2.15"
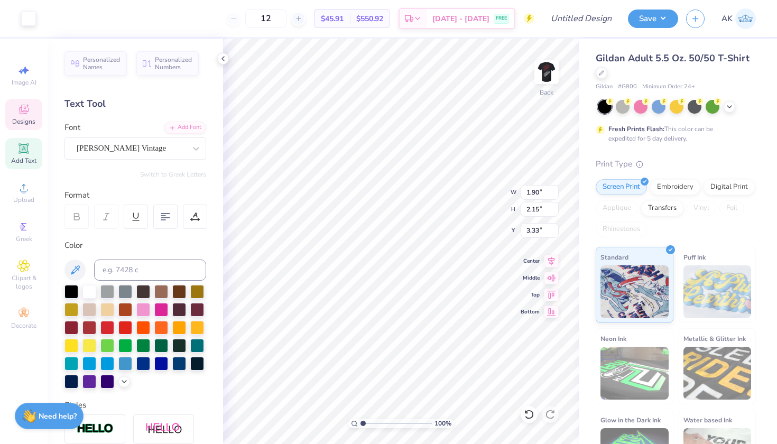
type input "2.48"
type input "5.36"
type input "1.40"
type input "1.47"
type input "3.55"
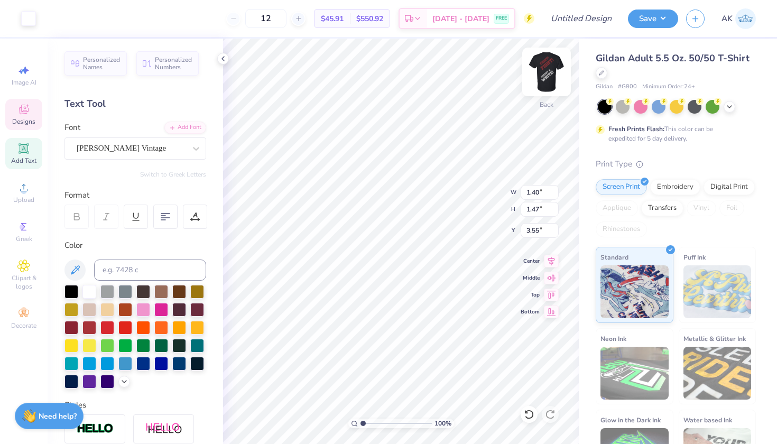
type input "0.90"
type input "0.94"
type input "9.16"
type input "11.76"
type input "1.23"
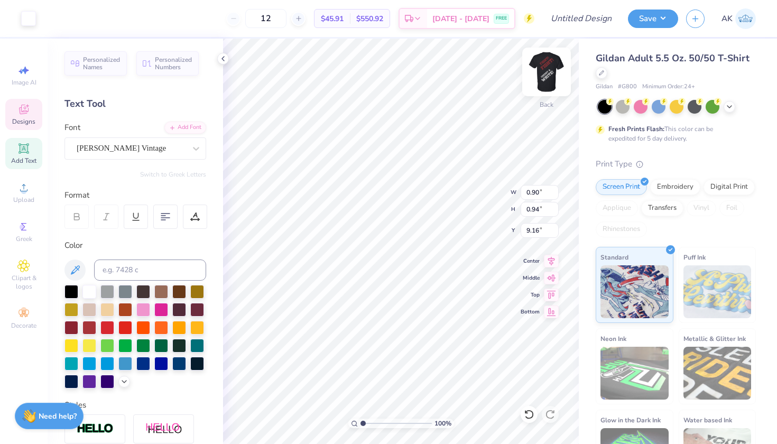
type input "5.36"
type input "6.96"
type textarea "LACROSSE"
click at [546, 67] on img at bounding box center [546, 72] width 42 height 42
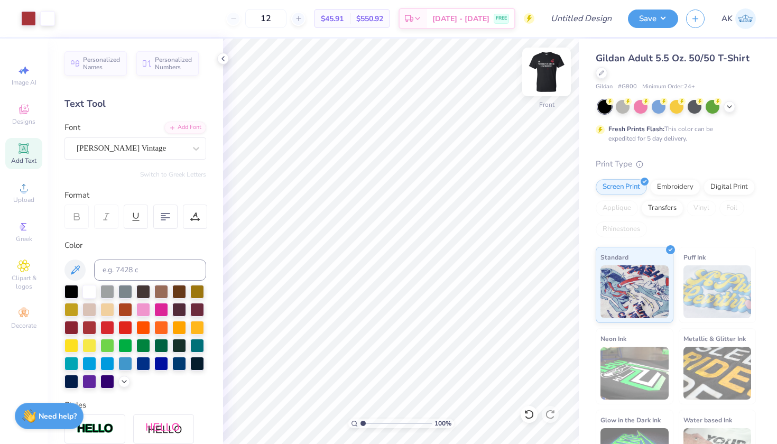
click at [558, 68] on img at bounding box center [546, 72] width 42 height 42
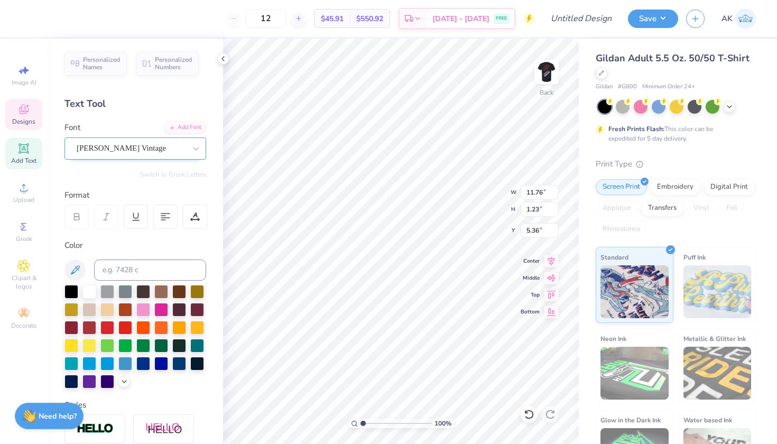
click at [148, 153] on div "Holen Vintage" at bounding box center [131, 148] width 111 height 16
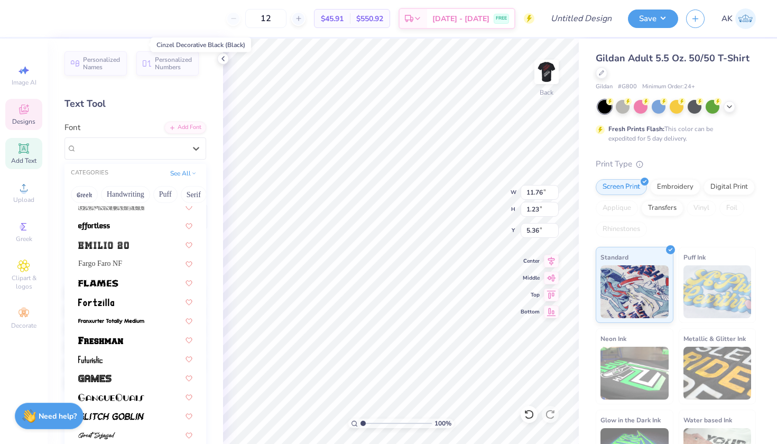
scroll to position [305, 0]
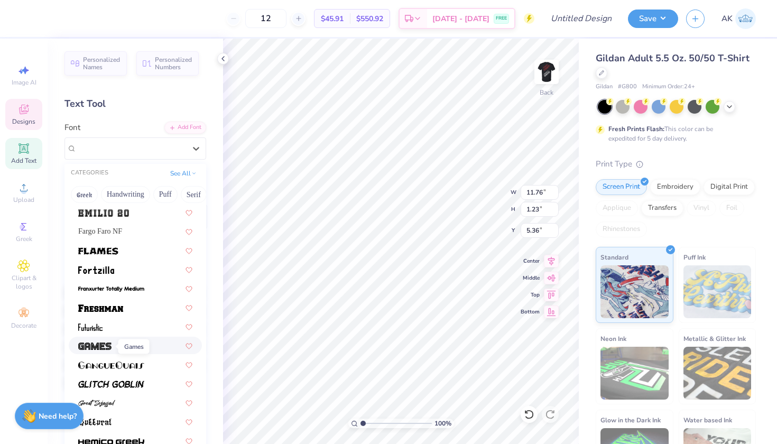
click at [103, 344] on img at bounding box center [94, 345] width 33 height 7
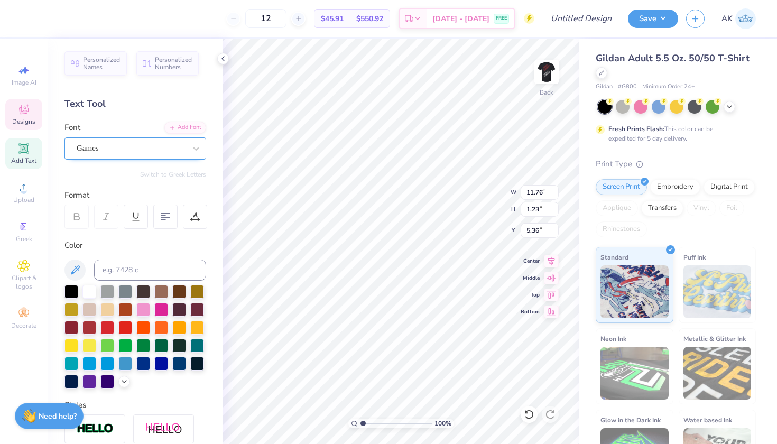
click at [144, 146] on div "Games" at bounding box center [131, 148] width 111 height 16
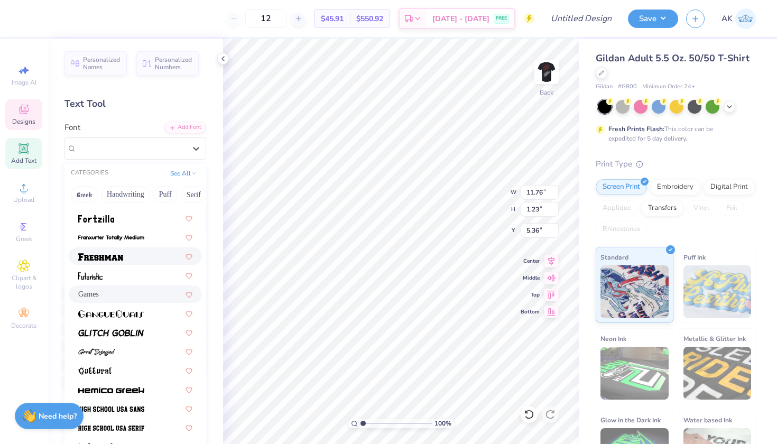
scroll to position [297, 0]
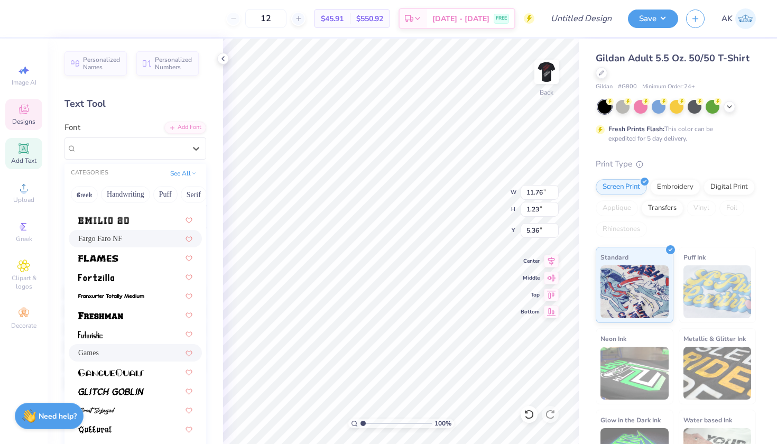
click at [119, 240] on span "Fargo Faro NF" at bounding box center [100, 238] width 44 height 11
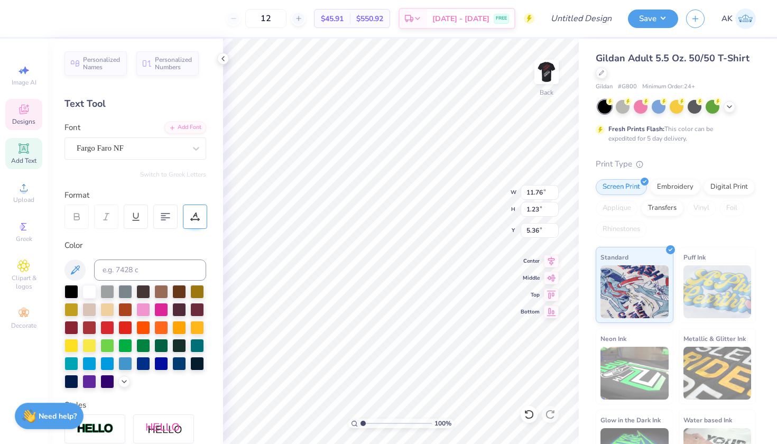
type input "8.08"
type input "1.12"
type input "7.01"
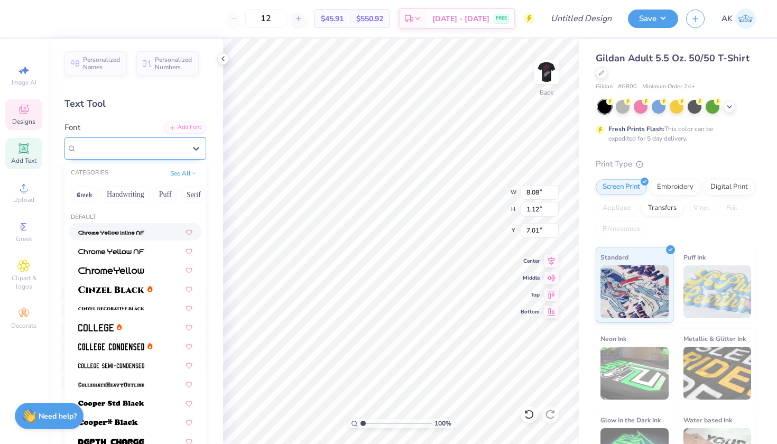
click at [108, 156] on div "Holen Vintage" at bounding box center [135, 148] width 142 height 22
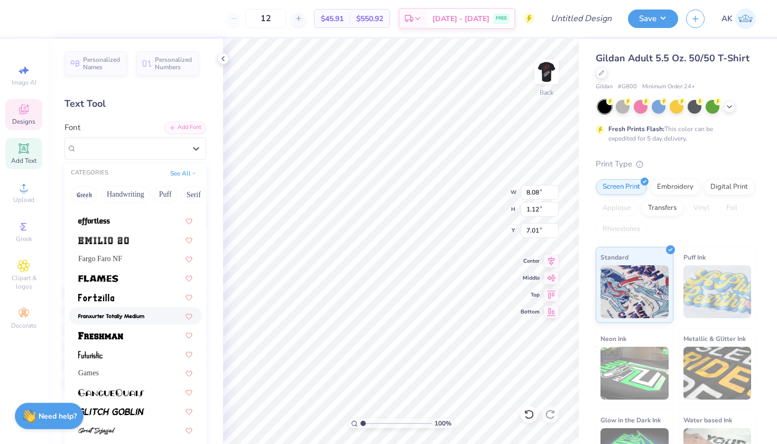
scroll to position [268, 0]
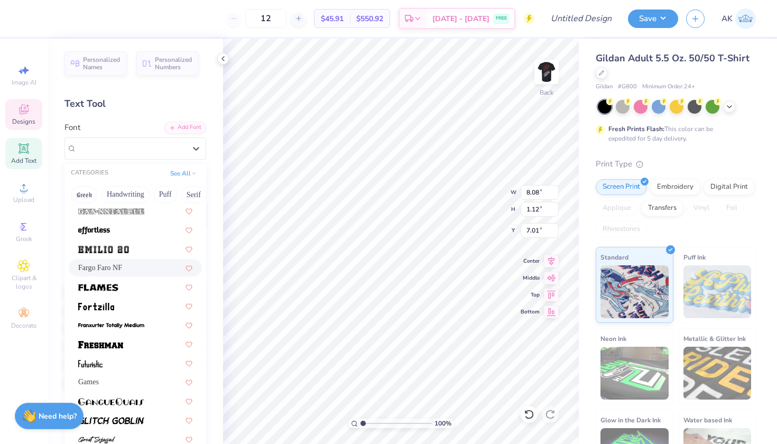
click at [122, 265] on span "Fargo Faro NF" at bounding box center [100, 267] width 44 height 11
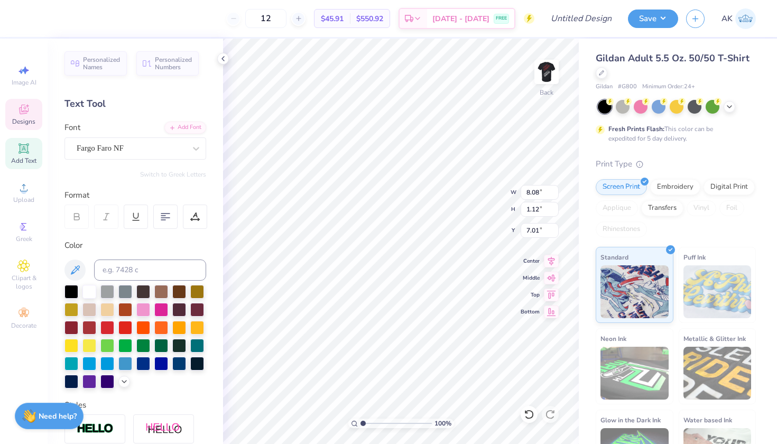
scroll to position [0, 2]
type input "4.08"
type input "2.27"
type input "2.37"
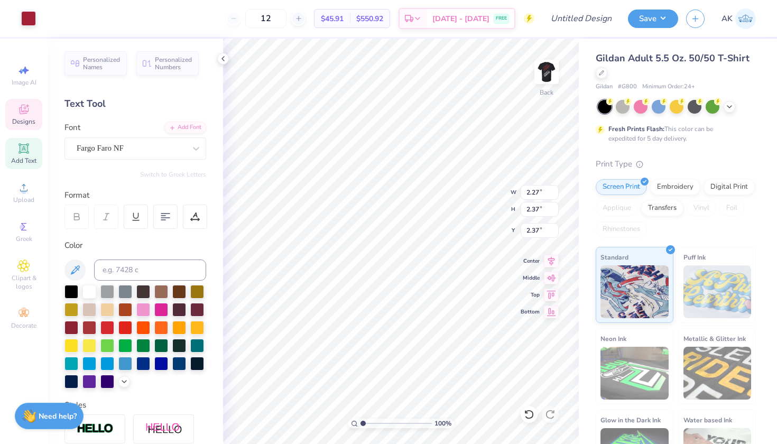
type input "2.63"
type input "2.62"
type input "1.69"
type input "11.96"
type input "2.63"
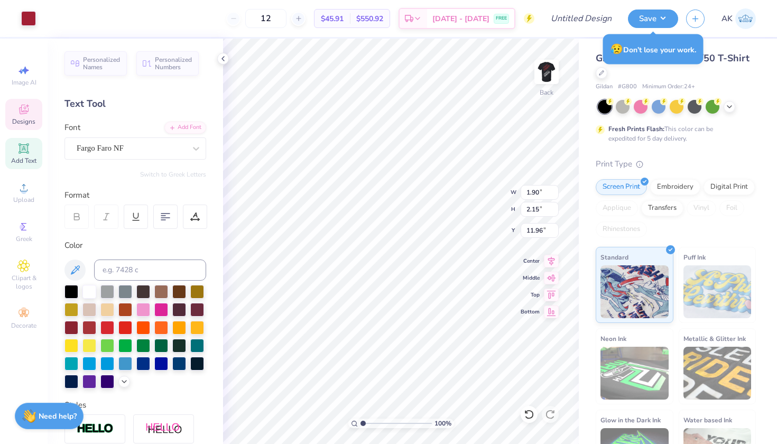
type input "2.62"
type input "2.25"
type input "1.90"
type input "2.15"
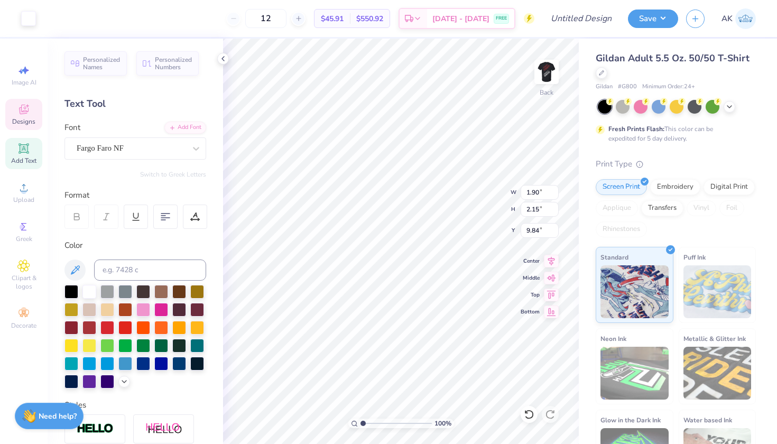
type input "2.14"
type input "2.63"
type input "2.62"
type input "2.12"
type input "1.40"
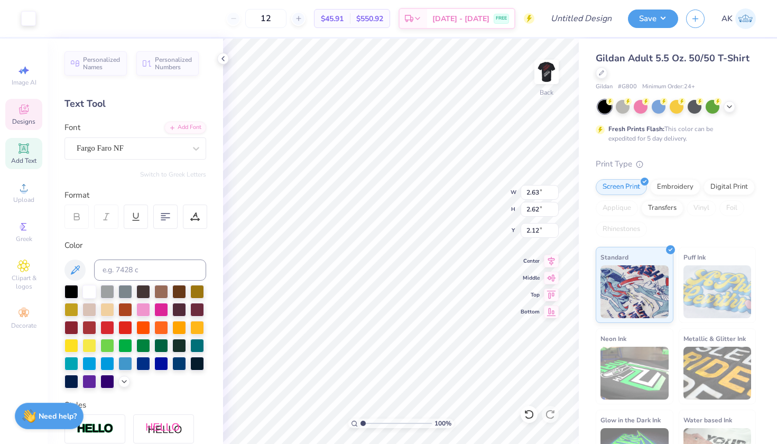
type input "1.47"
type input "7.91"
type input "2.04"
type input "2.13"
type input "7.50"
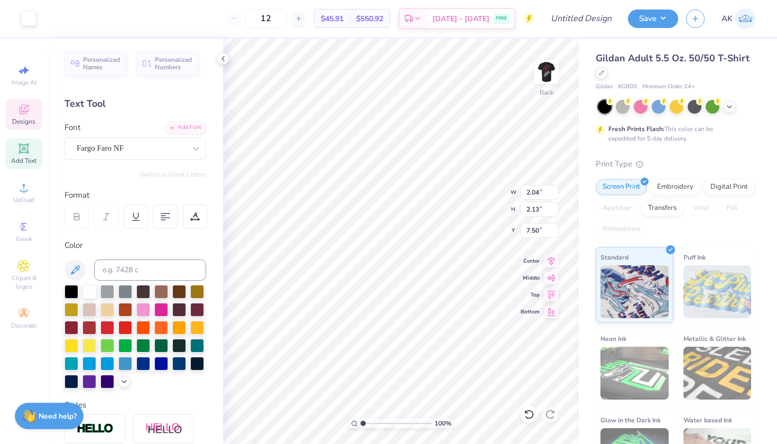
click at [24, 108] on icon at bounding box center [24, 110] width 10 height 10
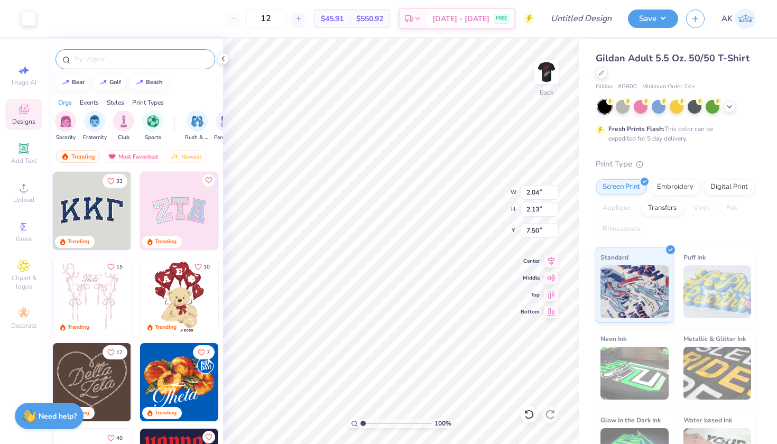
click at [124, 59] on input "text" at bounding box center [140, 59] width 135 height 11
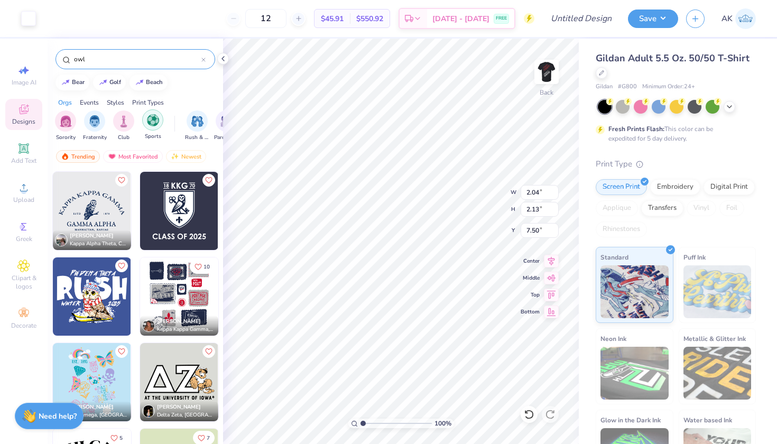
scroll to position [0, 0]
type input "o"
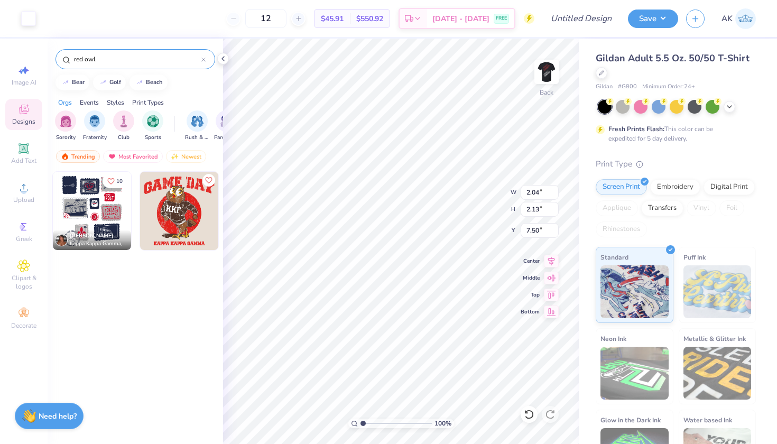
type input "red owl"
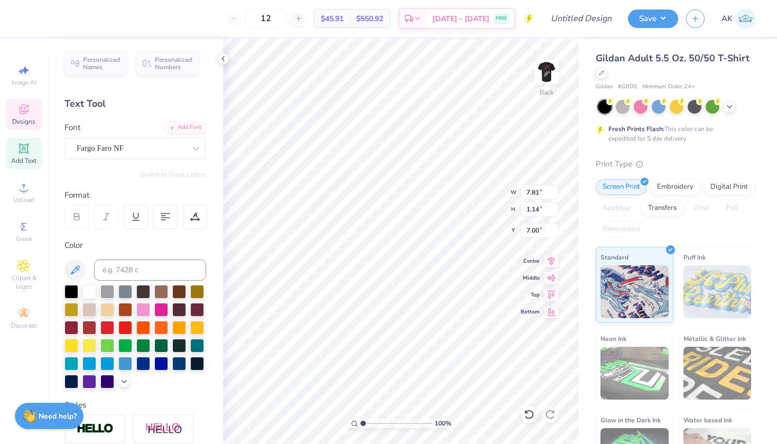
type input "7.16"
type input "11.87"
type input "1.17"
type input "5.36"
type input "2.27"
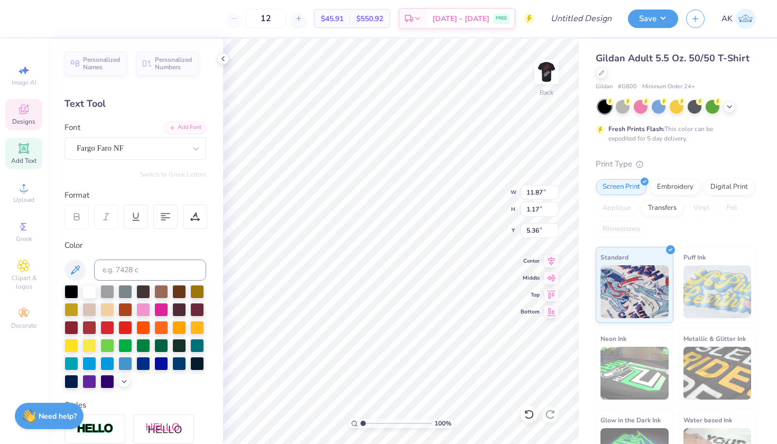
type input "2.37"
type input "1.40"
type input "1.47"
type input "8.90"
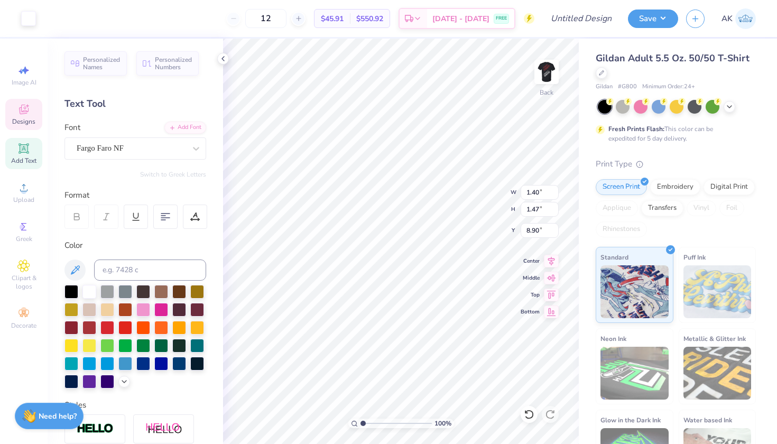
type input "1.99"
type input "2.08"
type input "2.07"
type input "2.03"
type input "7.61"
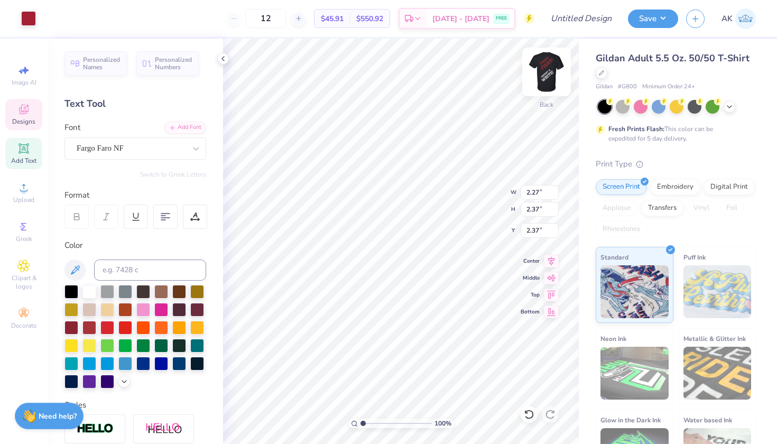
type input "8.92"
type input "0.90"
type input "0.94"
type input "8.92"
type input "2.27"
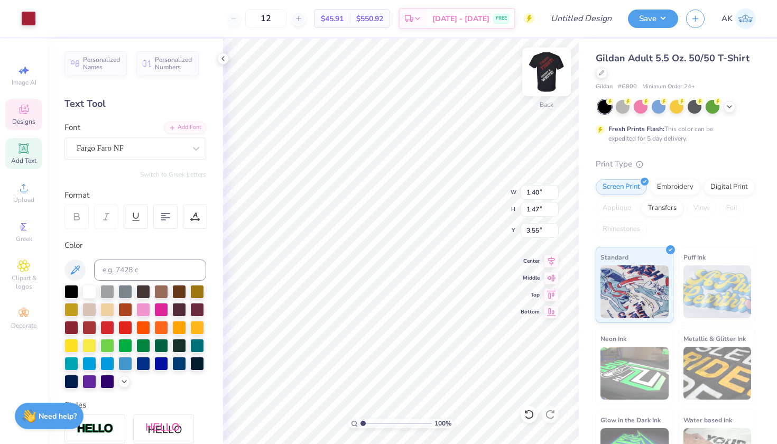
type input "2.37"
type input "8.62"
type input "2.36"
type input "2.30"
type input "8.61"
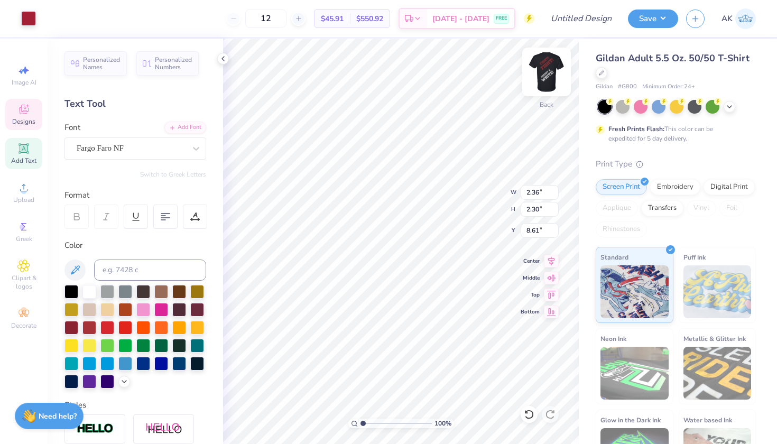
type input "0.90"
type input "0.94"
type input "8.82"
type input "2.27"
type input "2.37"
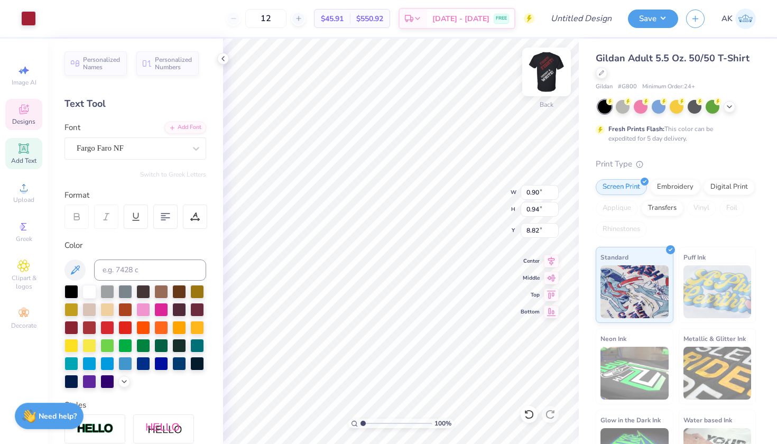
type input "2.37"
type input "1.40"
type input "1.47"
type input "3.00"
type input "1.90"
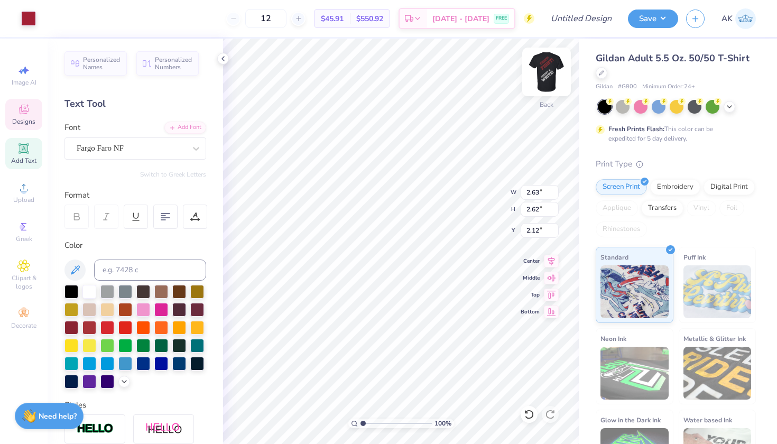
type input "2.15"
type input "14.61"
type input "2.65"
type input "2.37"
type input "2.28"
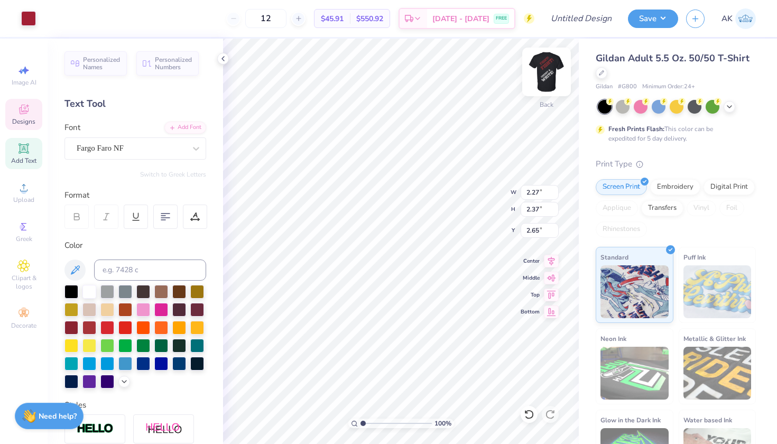
type input "2.64"
type input "1.93"
type input "1.86"
type input "2.99"
type input "2.63"
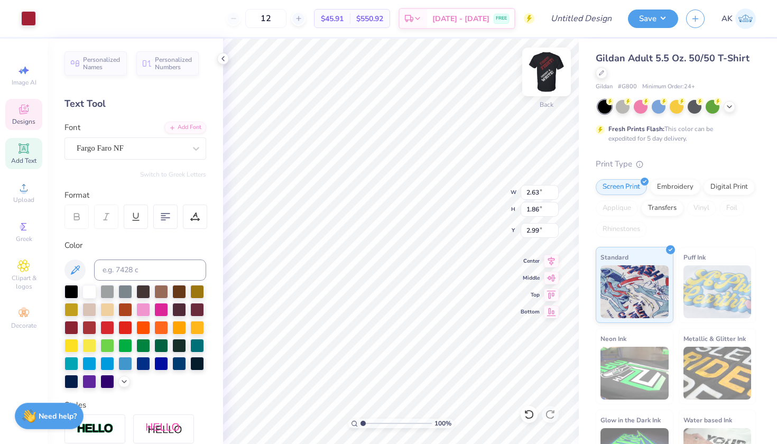
type input "2.62"
type input "8.61"
type input "0.90"
type input "0.94"
type input "8.82"
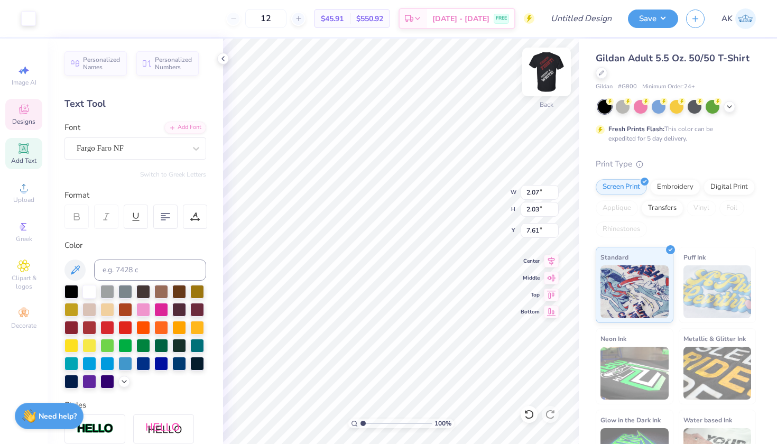
type input "12.75"
type input "2.04"
type input "2.06"
type input "12.70"
type input "1.05"
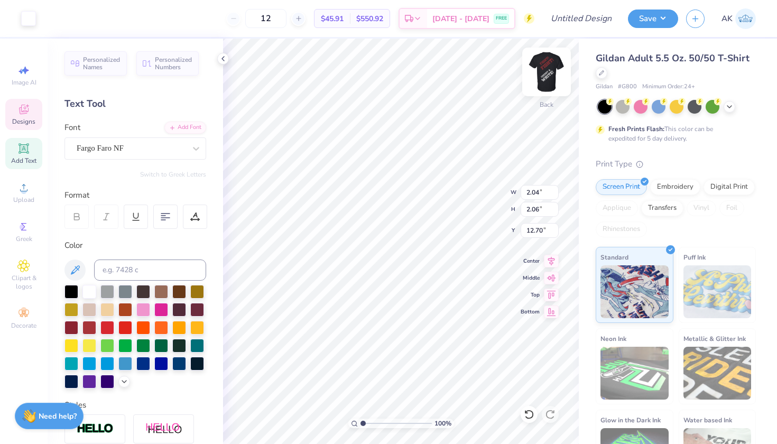
type input "1.07"
type input "8.85"
type input "2.07"
type input "2.03"
type input "7.61"
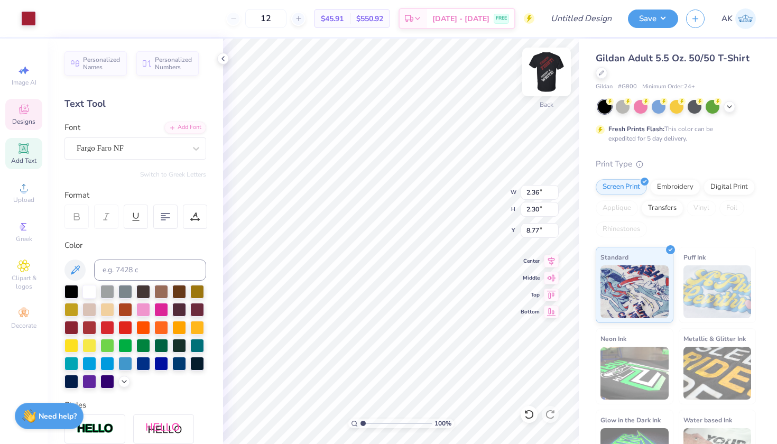
type input "7.08"
type input "2.29"
type input "2.37"
type input "7.11"
type input "2.09"
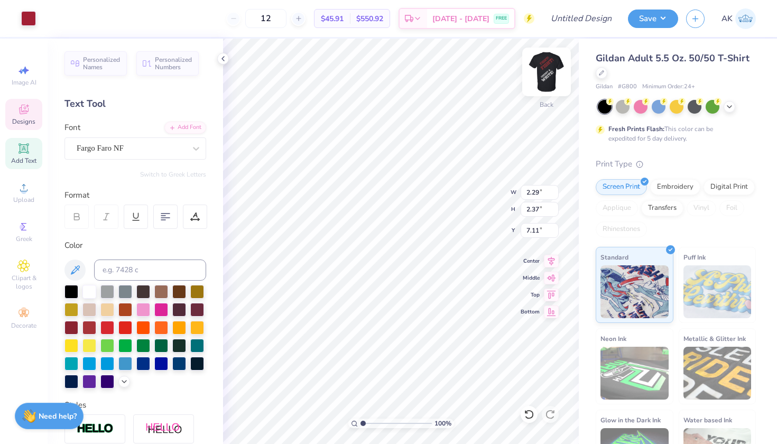
type input "2.16"
type input "7.33"
type input "1.40"
type input "1.47"
type input "3.00"
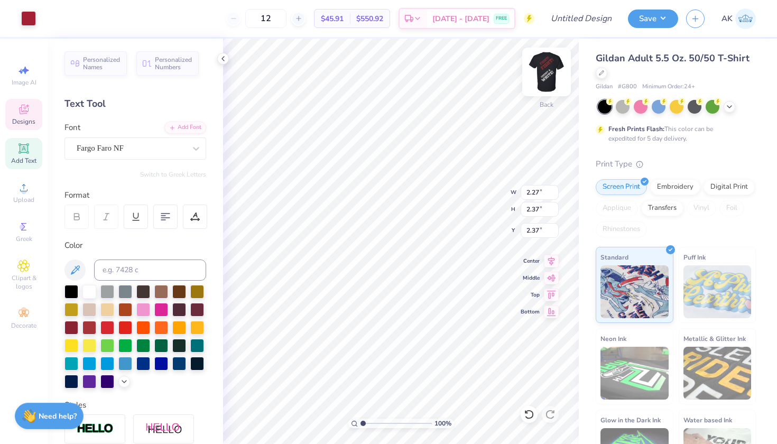
type input "1.40"
type input "1.47"
type input "3.00"
type input "2.63"
type input "2.62"
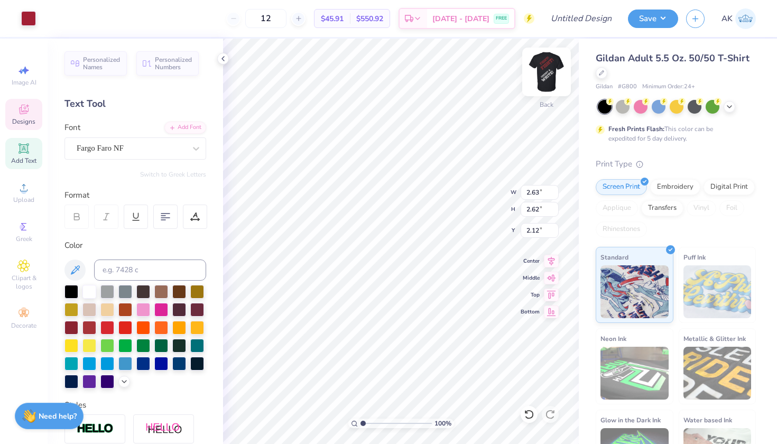
type input "1.69"
type input "8.85"
type input "2.09"
type input "2.16"
type input "7.23"
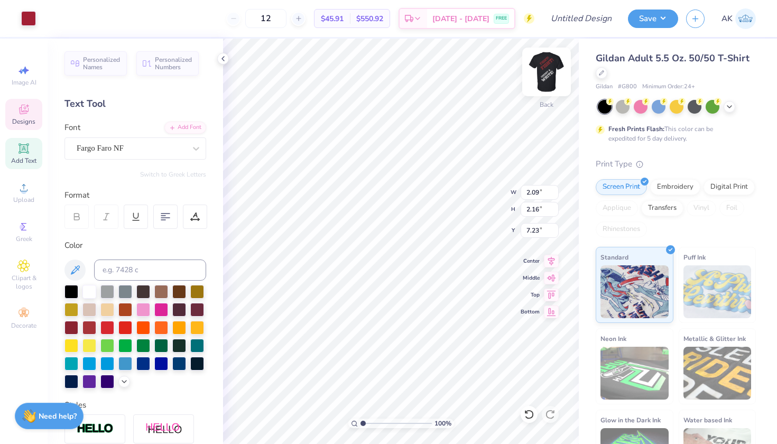
type input "2.36"
type input "2.30"
type input "9.16"
click at [549, 70] on img at bounding box center [546, 72] width 42 height 42
click at [550, 72] on img at bounding box center [546, 72] width 42 height 42
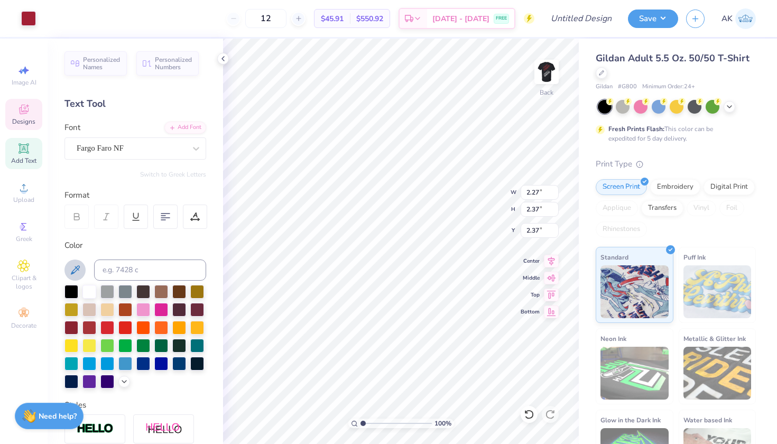
click at [74, 272] on icon at bounding box center [75, 269] width 9 height 9
click at [561, 64] on img at bounding box center [546, 72] width 42 height 42
click at [76, 262] on button at bounding box center [74, 269] width 21 height 21
click at [551, 71] on img at bounding box center [546, 72] width 42 height 42
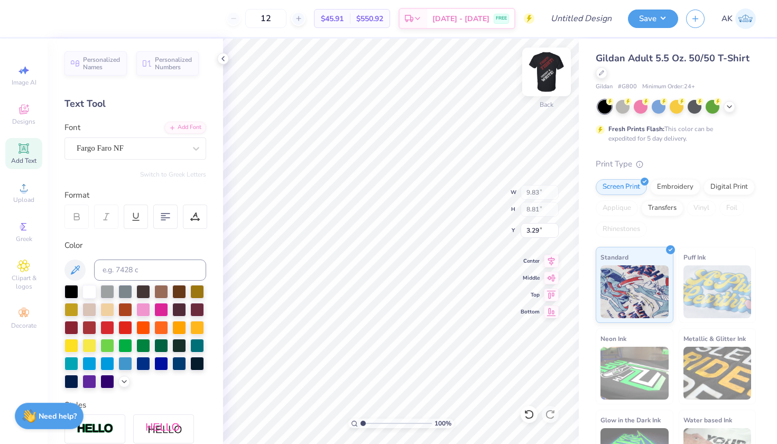
click at [547, 86] on img at bounding box center [546, 72] width 42 height 42
type input "9.82"
type input "8.83"
click at [546, 73] on img at bounding box center [546, 72] width 42 height 42
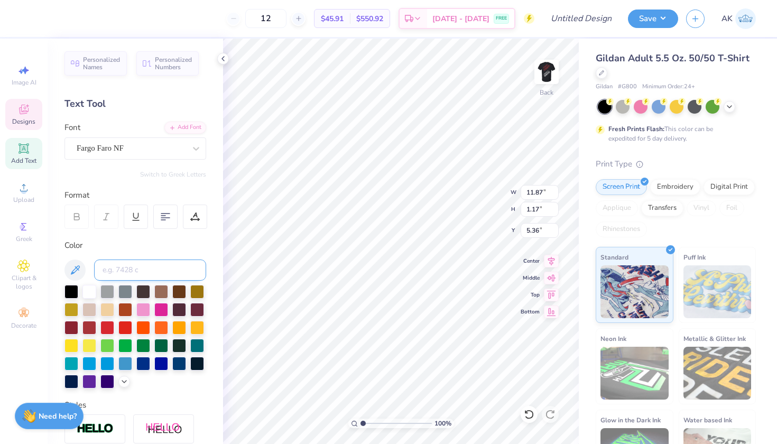
click at [139, 272] on input at bounding box center [150, 269] width 112 height 21
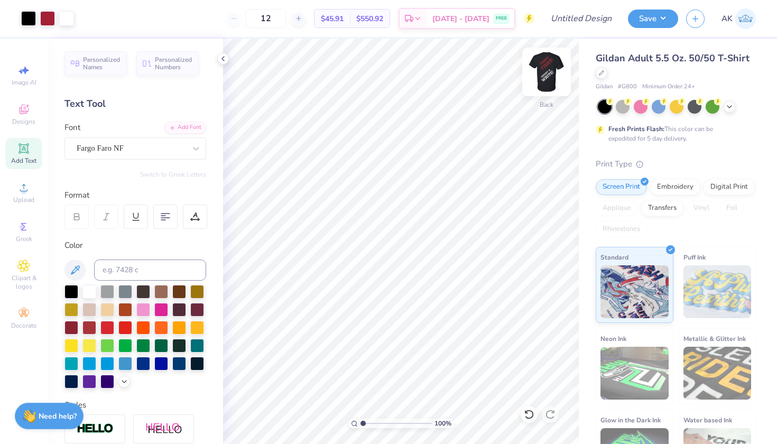
click at [552, 70] on img at bounding box center [546, 72] width 42 height 42
click at [538, 61] on img at bounding box center [546, 72] width 42 height 42
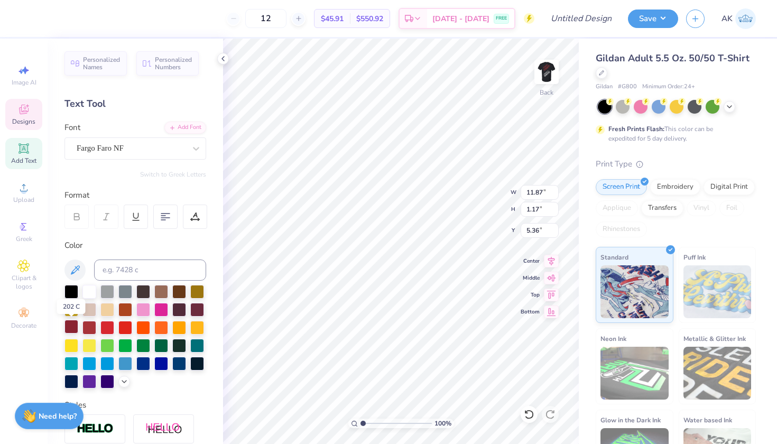
click at [77, 328] on div at bounding box center [71, 327] width 14 height 14
click at [533, 412] on icon at bounding box center [529, 414] width 11 height 11
click at [544, 70] on img at bounding box center [546, 72] width 42 height 42
click at [73, 269] on icon at bounding box center [75, 269] width 9 height 9
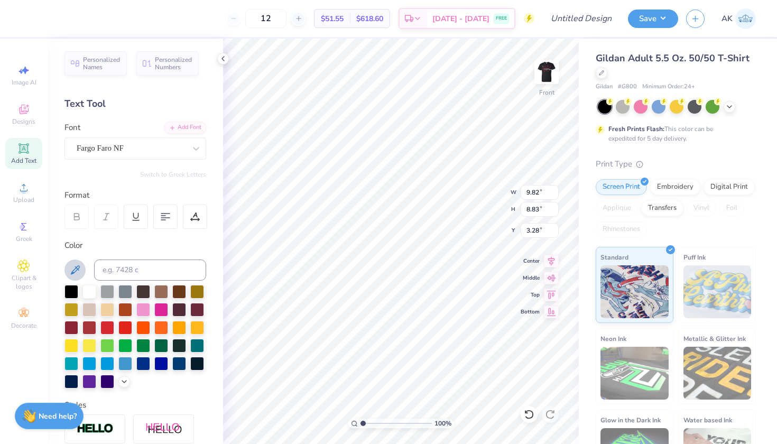
click at [72, 272] on icon at bounding box center [75, 269] width 9 height 9
click at [553, 64] on img at bounding box center [546, 72] width 42 height 42
click at [556, 81] on img at bounding box center [546, 72] width 42 height 42
click at [552, 68] on img at bounding box center [546, 72] width 42 height 42
click at [547, 81] on img at bounding box center [546, 72] width 42 height 42
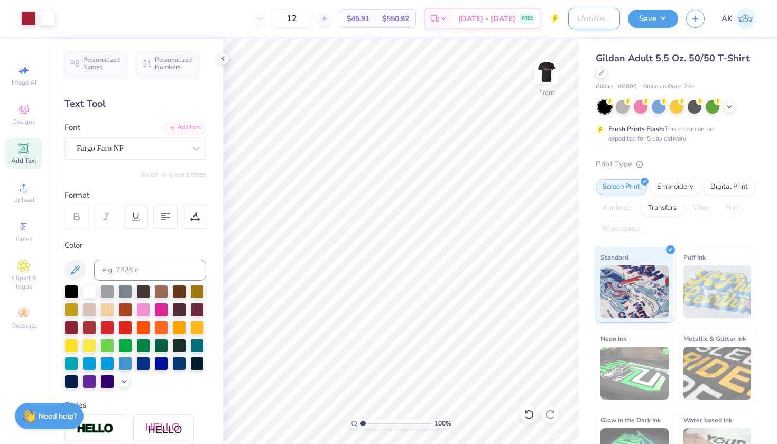
click at [586, 18] on input "Design Title" at bounding box center [594, 18] width 52 height 21
click at [586, 19] on input "Design Title" at bounding box center [594, 18] width 52 height 21
click at [675, 11] on button "Save" at bounding box center [653, 17] width 50 height 18
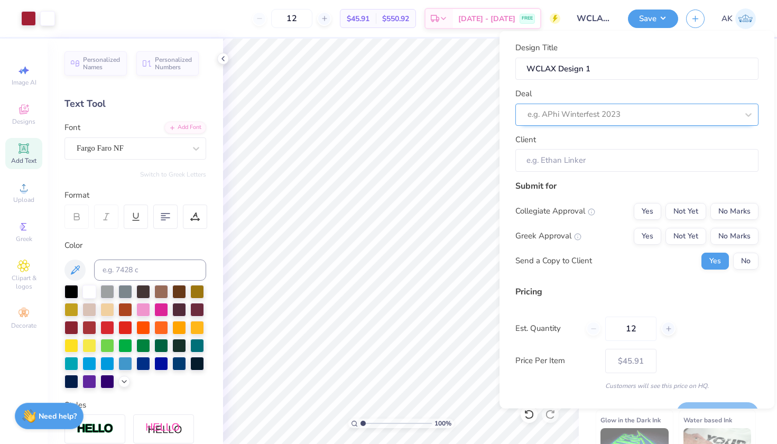
click at [579, 115] on div "e.g. APhi Winterfest 2023" at bounding box center [632, 114] width 210 height 12
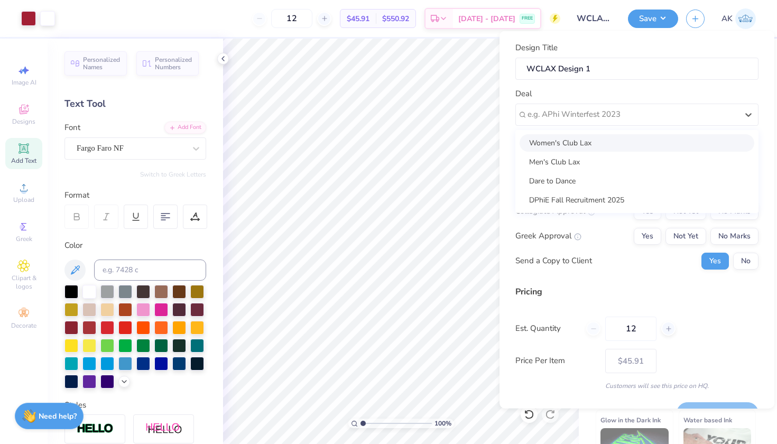
click at [571, 139] on div "Women's Club Lax" at bounding box center [636, 142] width 235 height 17
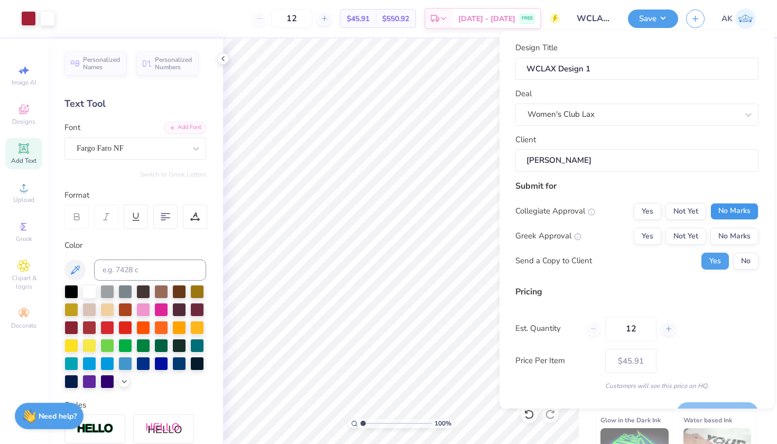
click at [736, 204] on button "No Marks" at bounding box center [734, 210] width 48 height 17
click at [738, 232] on button "No Marks" at bounding box center [734, 235] width 48 height 17
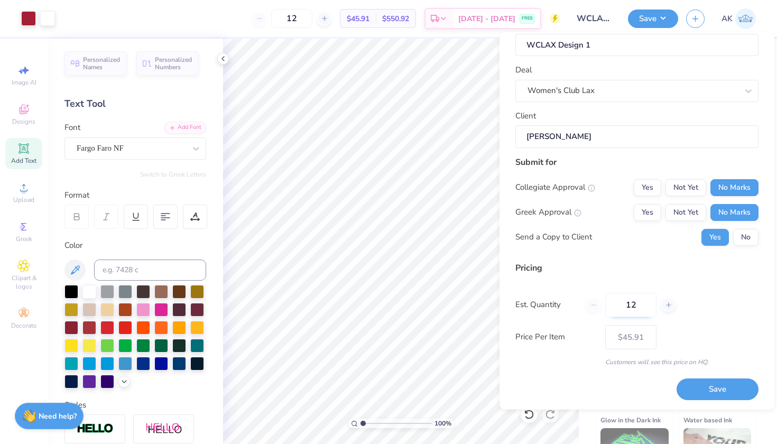
scroll to position [24, 0]
click at [727, 385] on button "Save" at bounding box center [717, 390] width 82 height 22
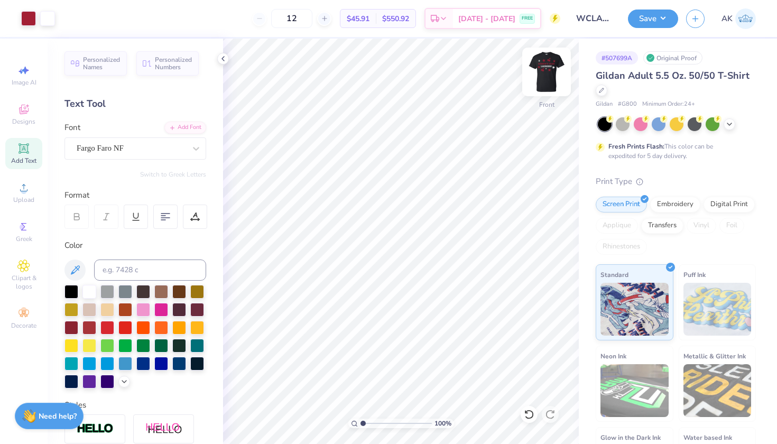
click at [533, 70] on img at bounding box center [546, 72] width 42 height 42
click at [754, 18] on img at bounding box center [745, 18] width 21 height 21
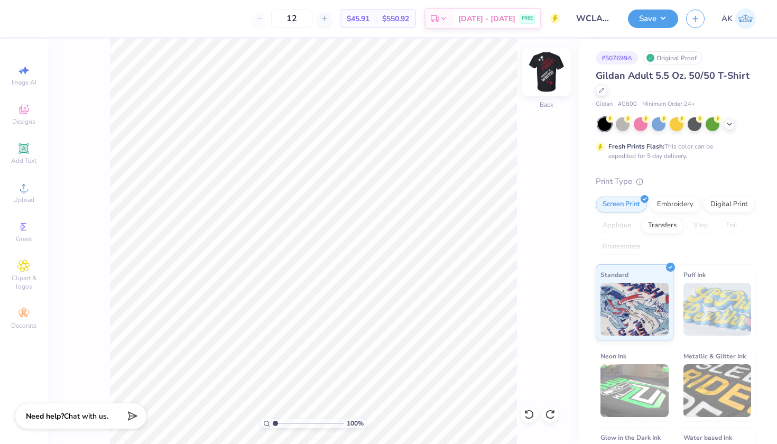
click at [550, 72] on img at bounding box center [546, 72] width 42 height 42
